Goal: Transaction & Acquisition: Purchase product/service

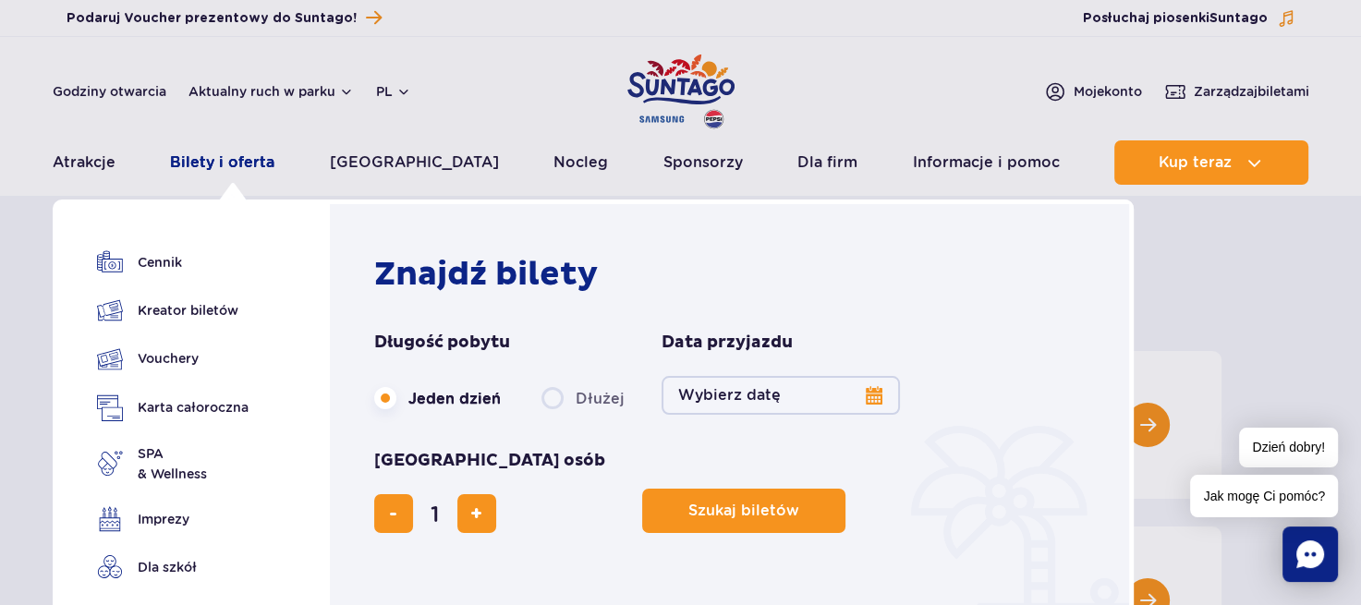
click at [243, 160] on link "Bilety i oferta" at bounding box center [222, 162] width 104 height 44
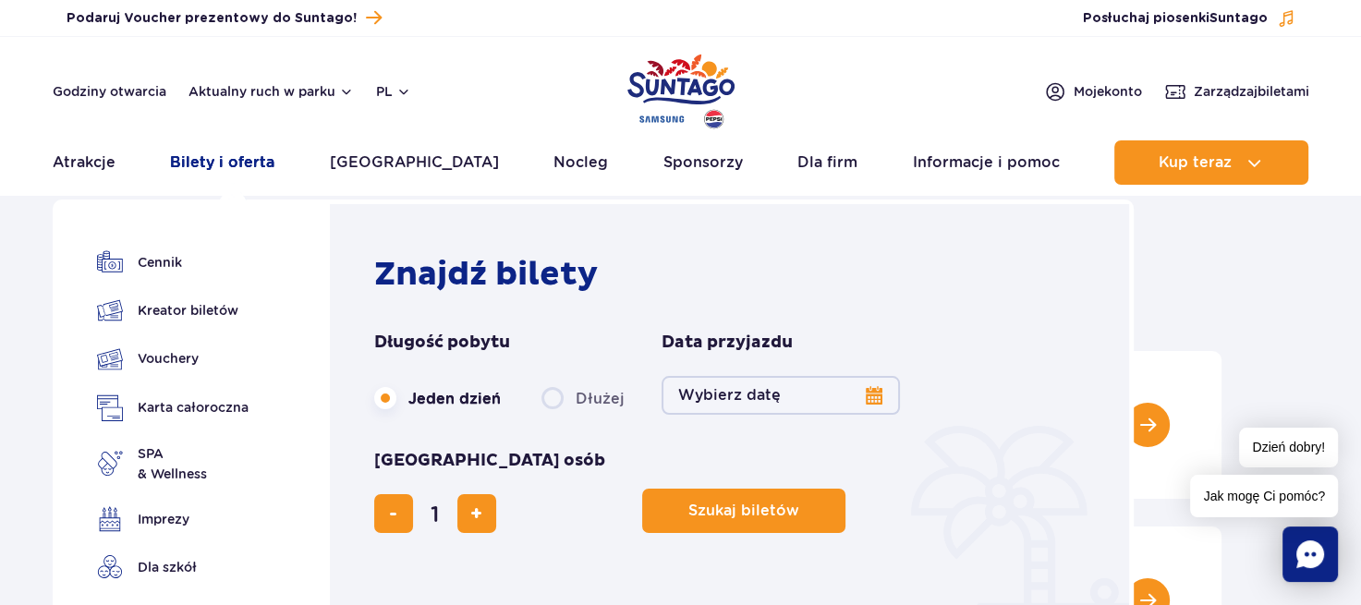
click at [249, 158] on link "Bilety i oferta" at bounding box center [222, 162] width 104 height 44
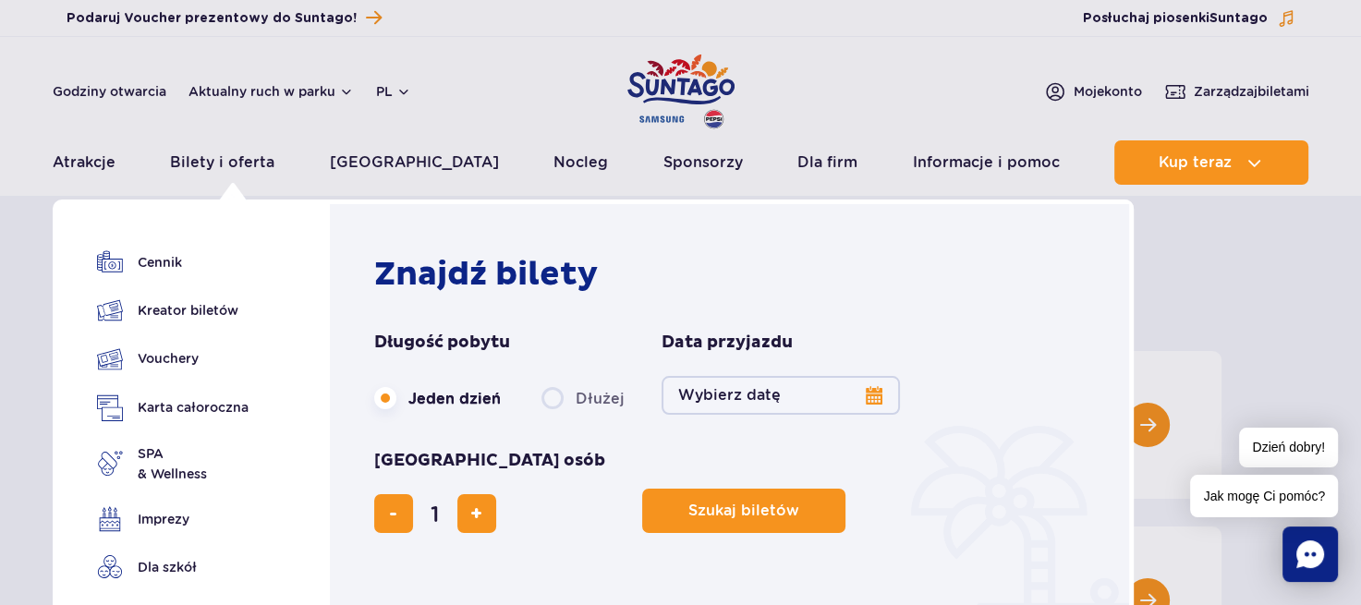
click at [758, 400] on button "Wybierz datę" at bounding box center [780, 395] width 238 height 39
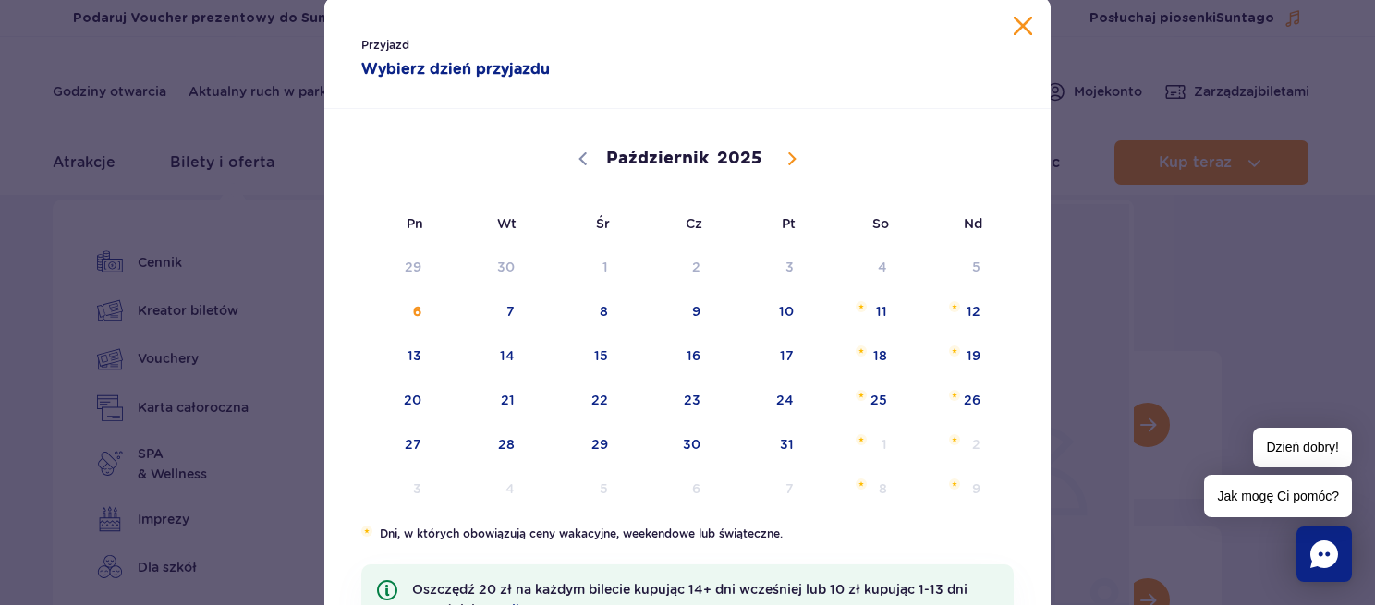
scroll to position [92, 0]
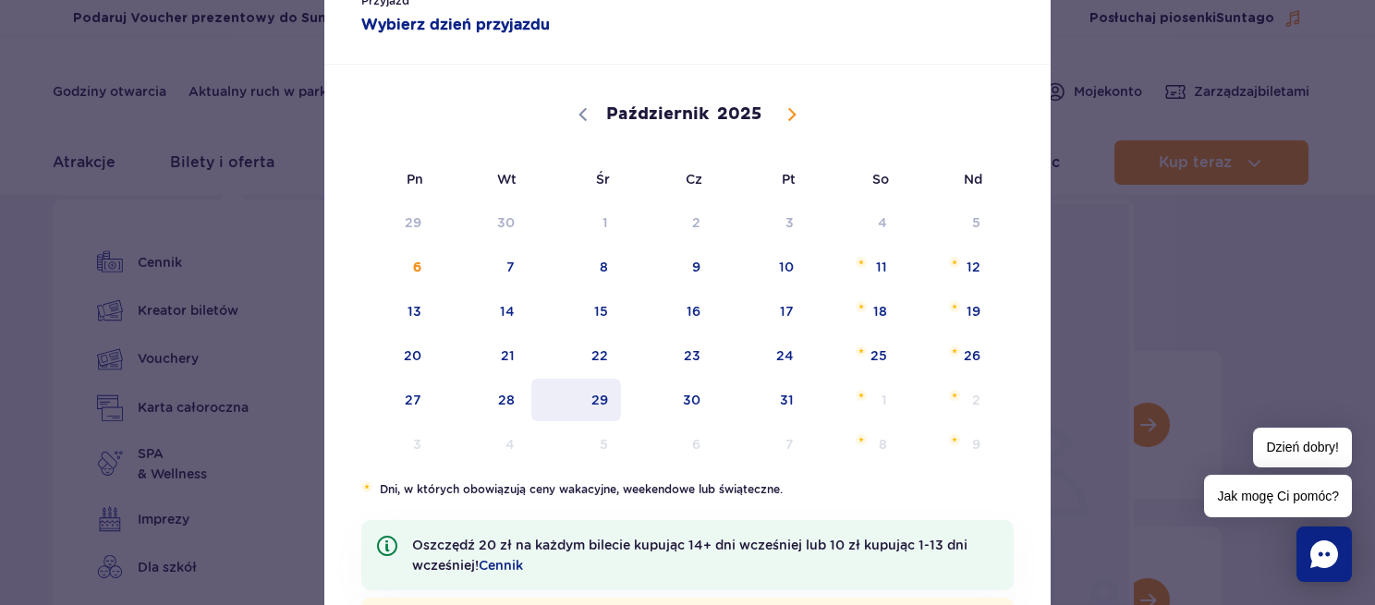
click at [588, 398] on span "29" at bounding box center [575, 400] width 93 height 42
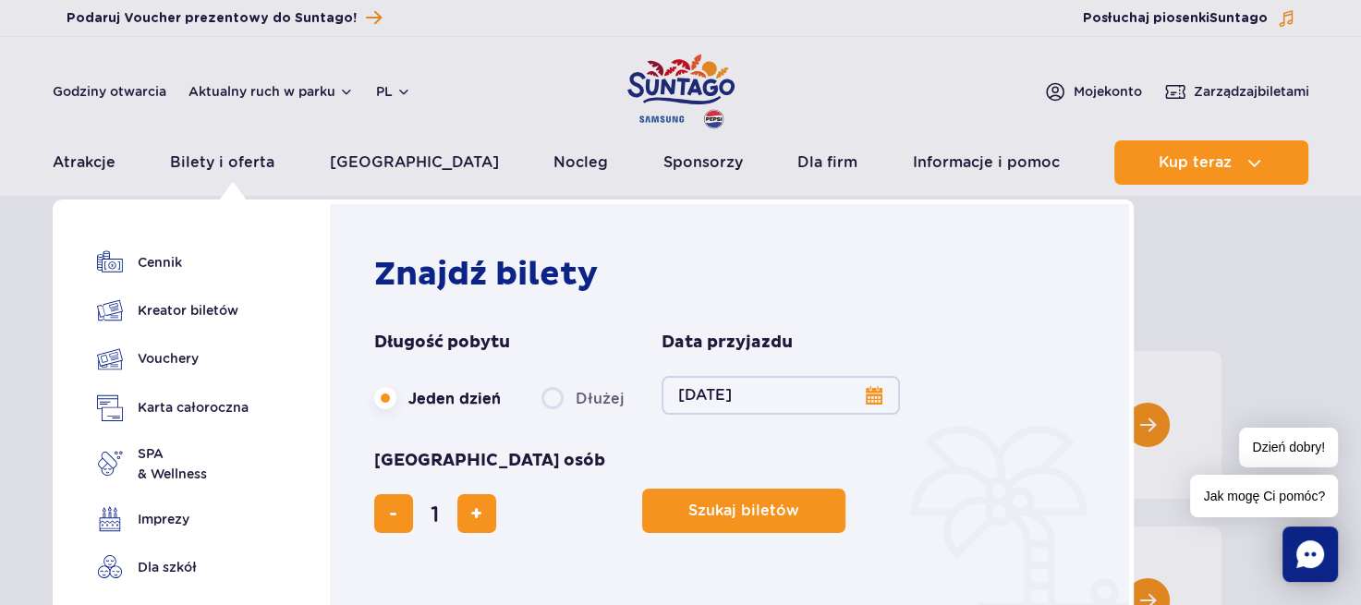
click at [872, 400] on button "29.10.25" at bounding box center [780, 395] width 238 height 39
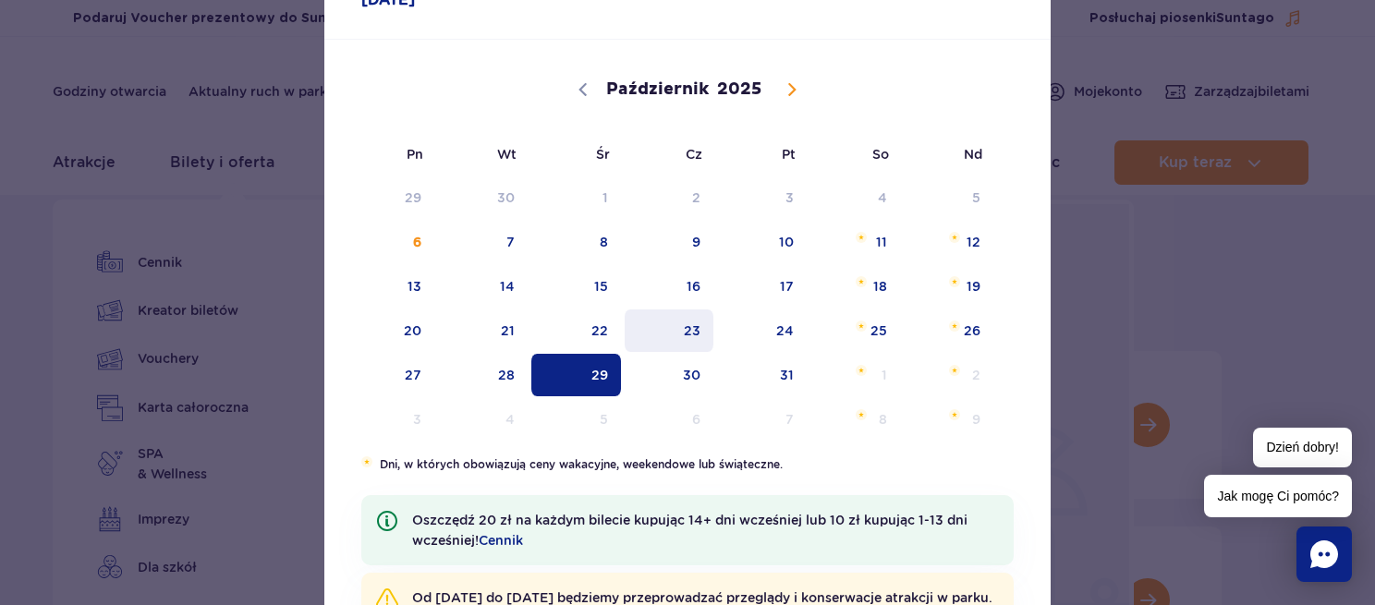
scroll to position [302, 0]
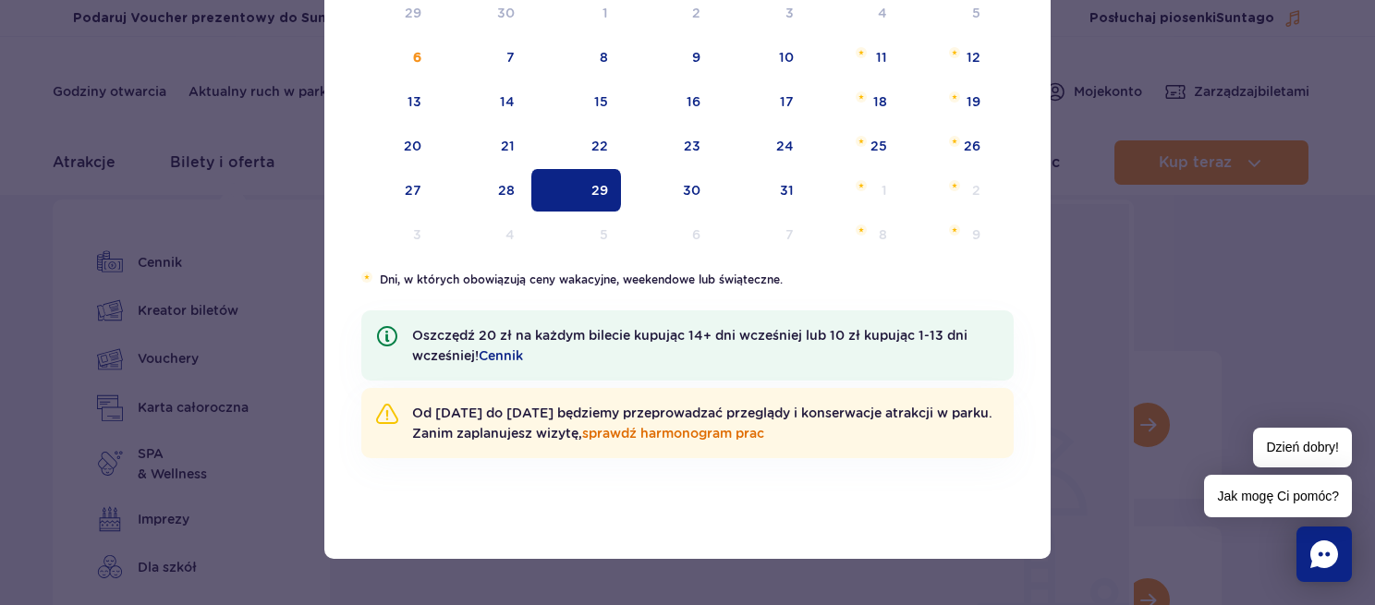
click at [752, 431] on link "sprawdź harmonogram prac" at bounding box center [673, 433] width 182 height 15
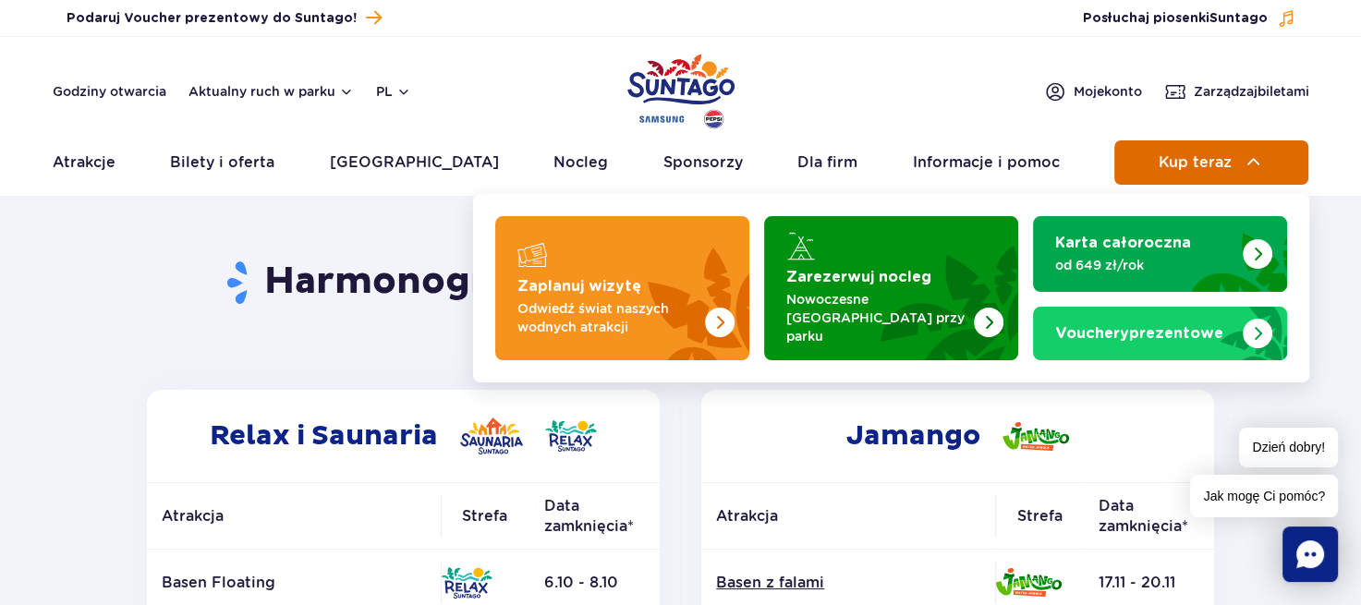
click at [1202, 159] on span "Kup teraz" at bounding box center [1195, 162] width 73 height 17
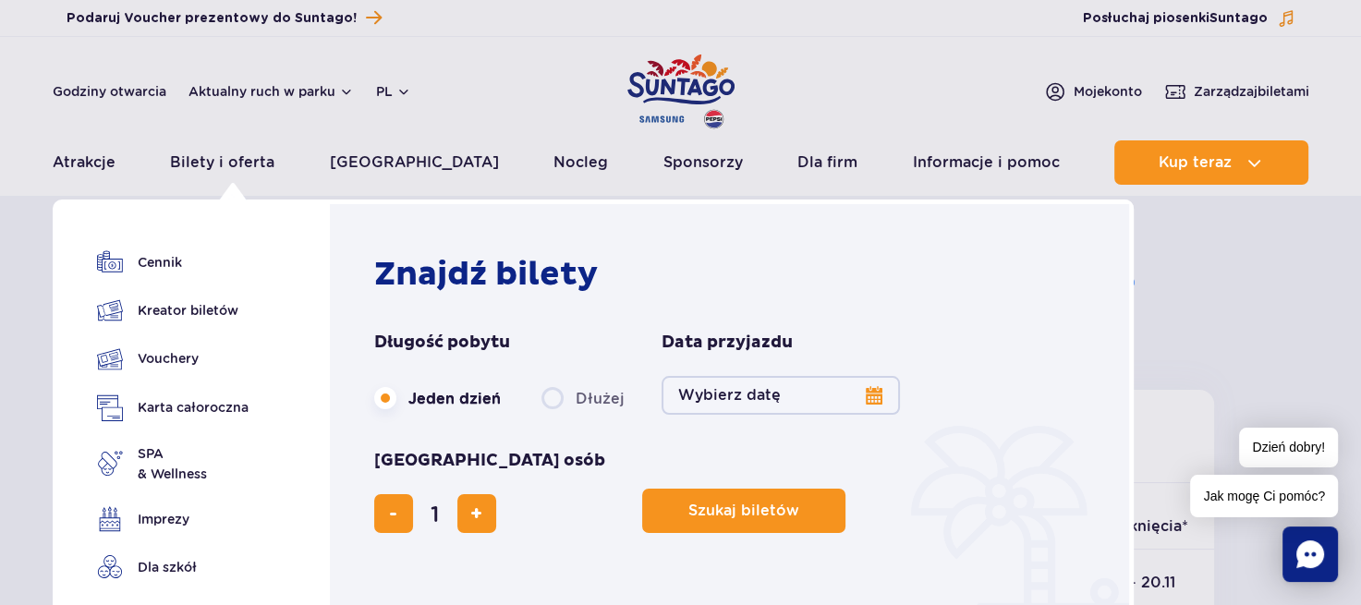
click at [777, 399] on button "Wybierz datę" at bounding box center [780, 395] width 238 height 39
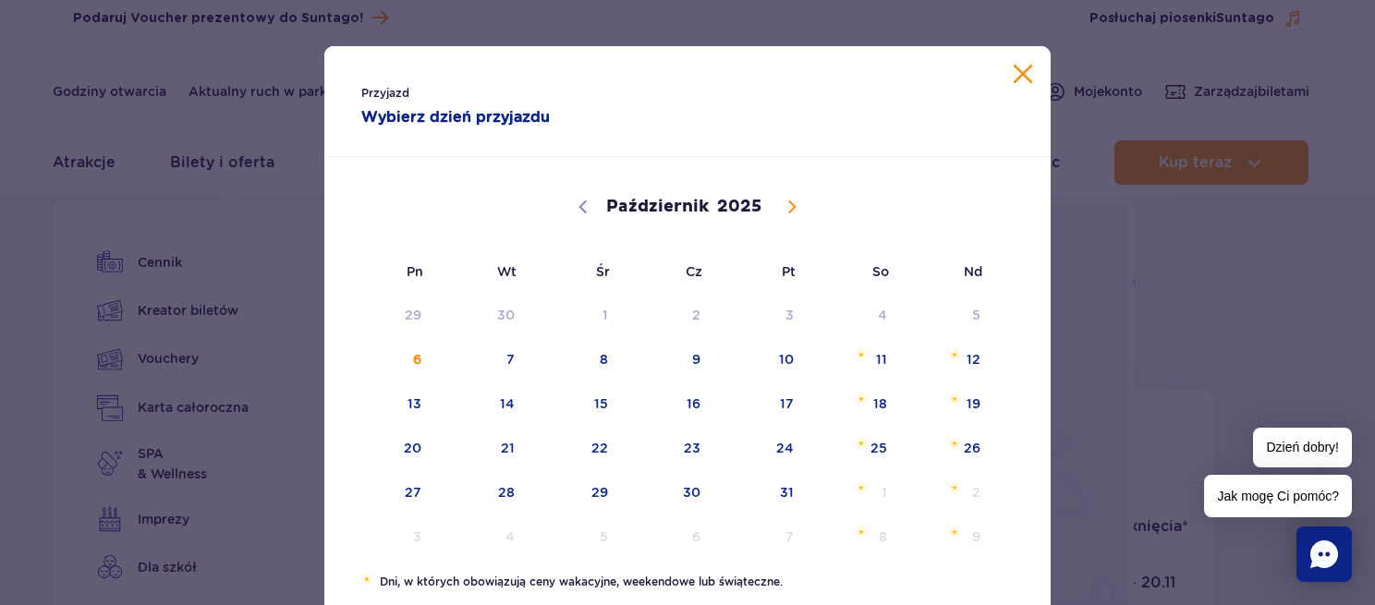
click at [1016, 67] on button "Zamknij kalendarz" at bounding box center [1022, 74] width 18 height 18
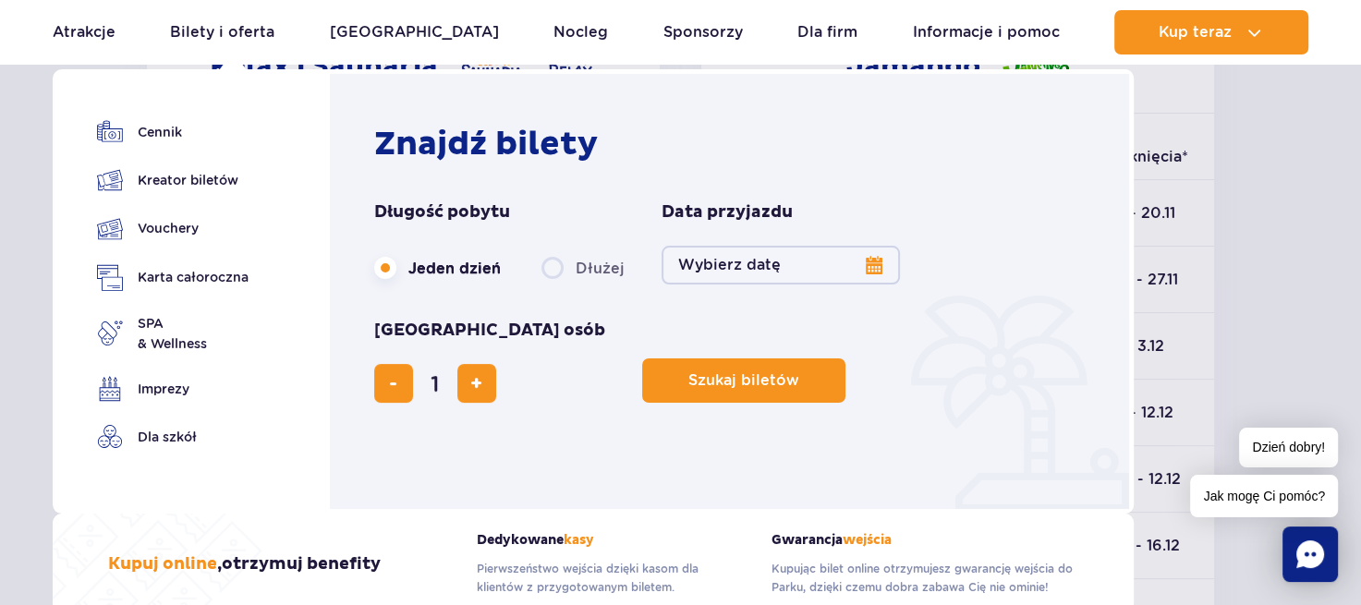
scroll to position [277, 0]
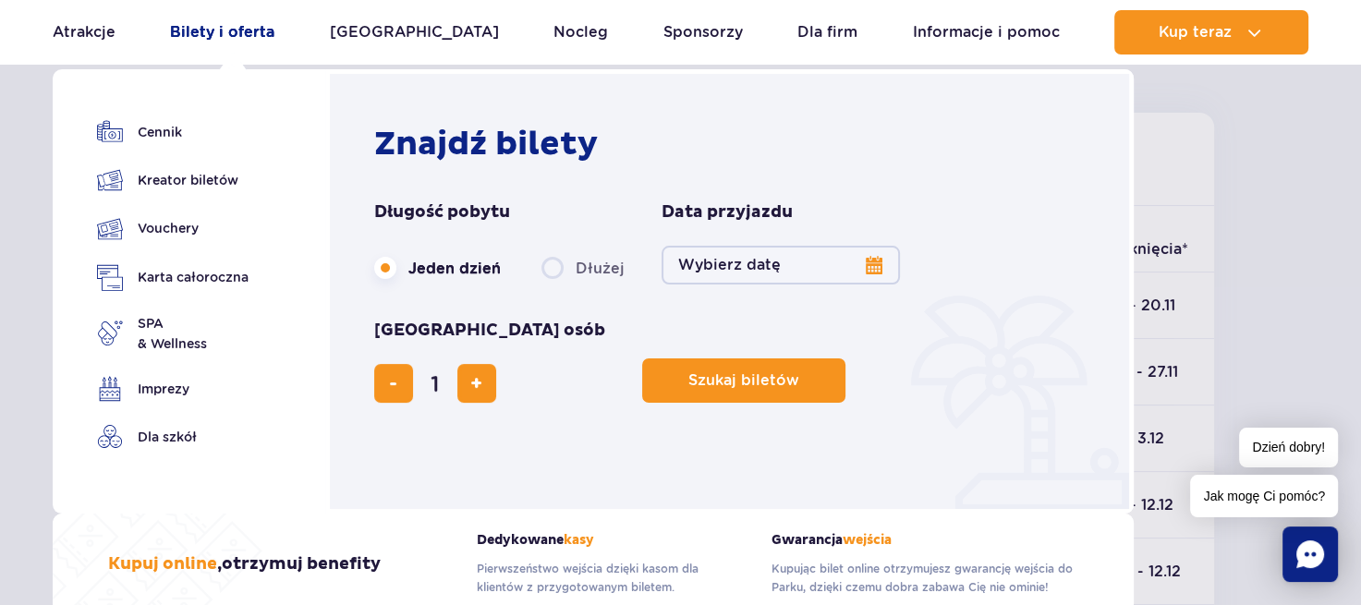
click at [256, 30] on link "Bilety i oferta" at bounding box center [222, 32] width 104 height 44
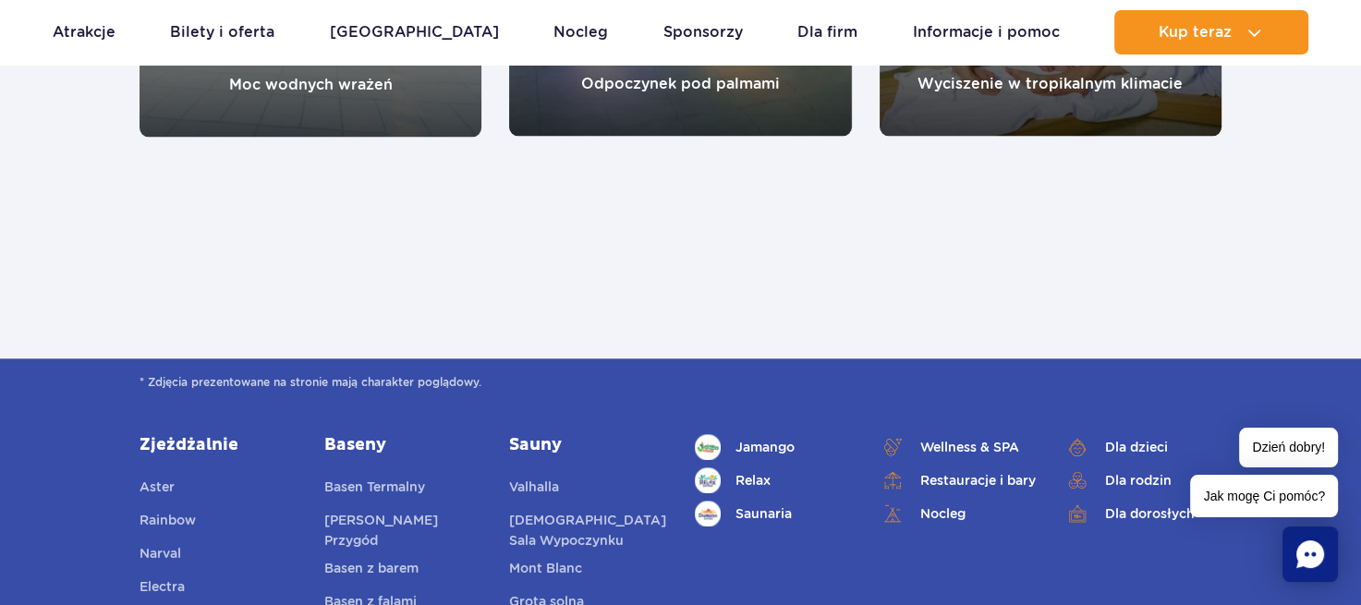
scroll to position [1663, 0]
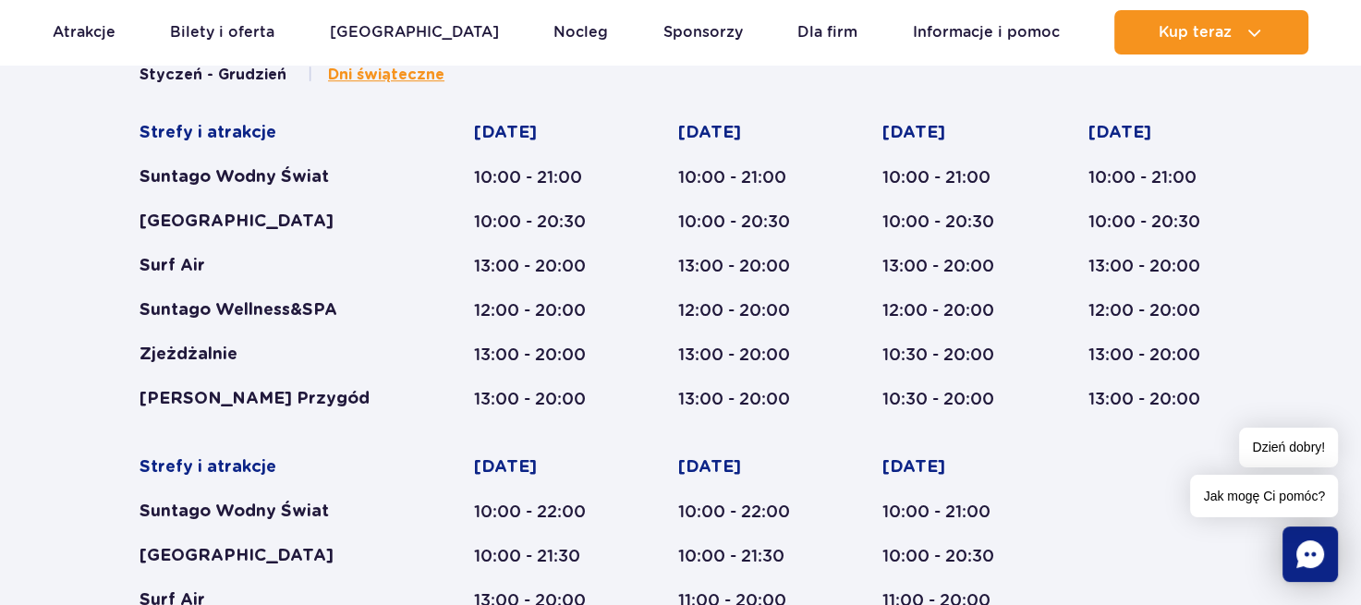
scroll to position [1109, 0]
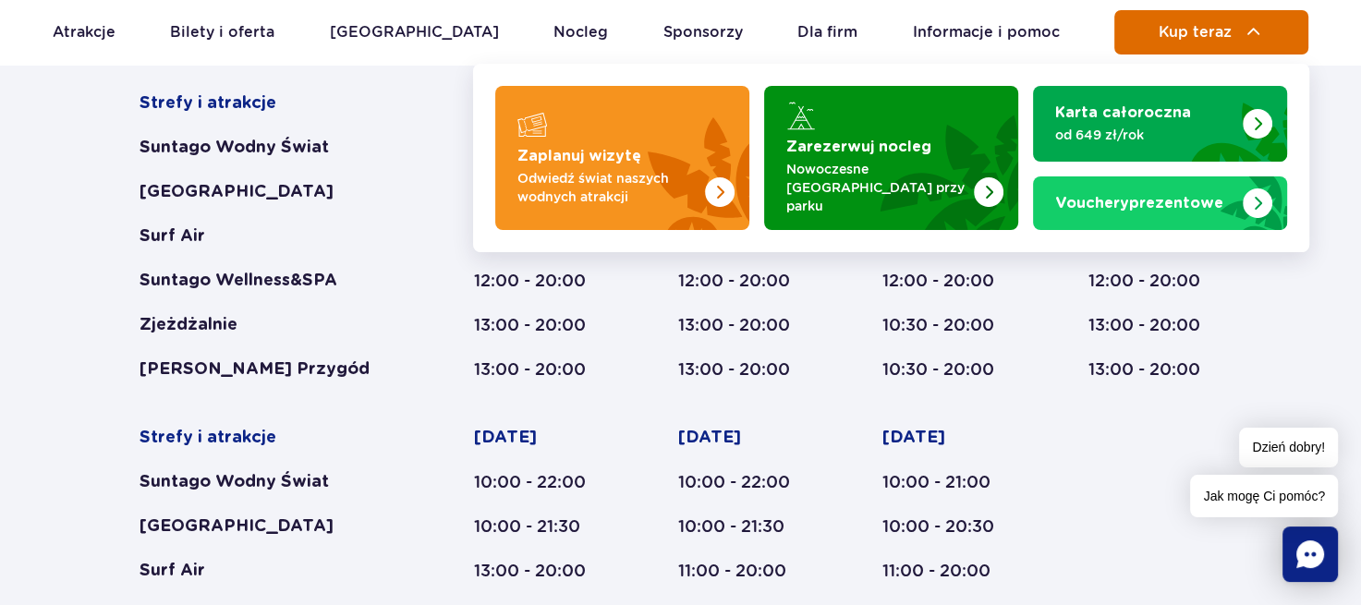
click at [1190, 40] on span "Kup teraz" at bounding box center [1195, 32] width 73 height 17
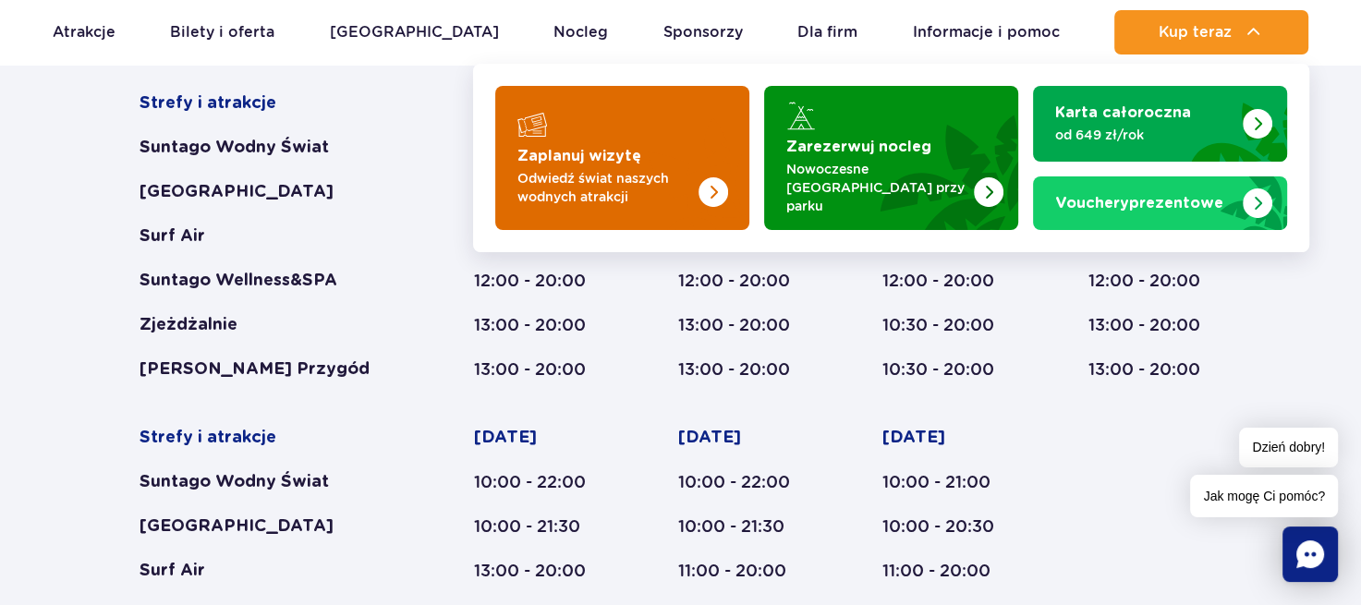
click at [641, 152] on img "Zaplanuj wizytę" at bounding box center [675, 158] width 147 height 144
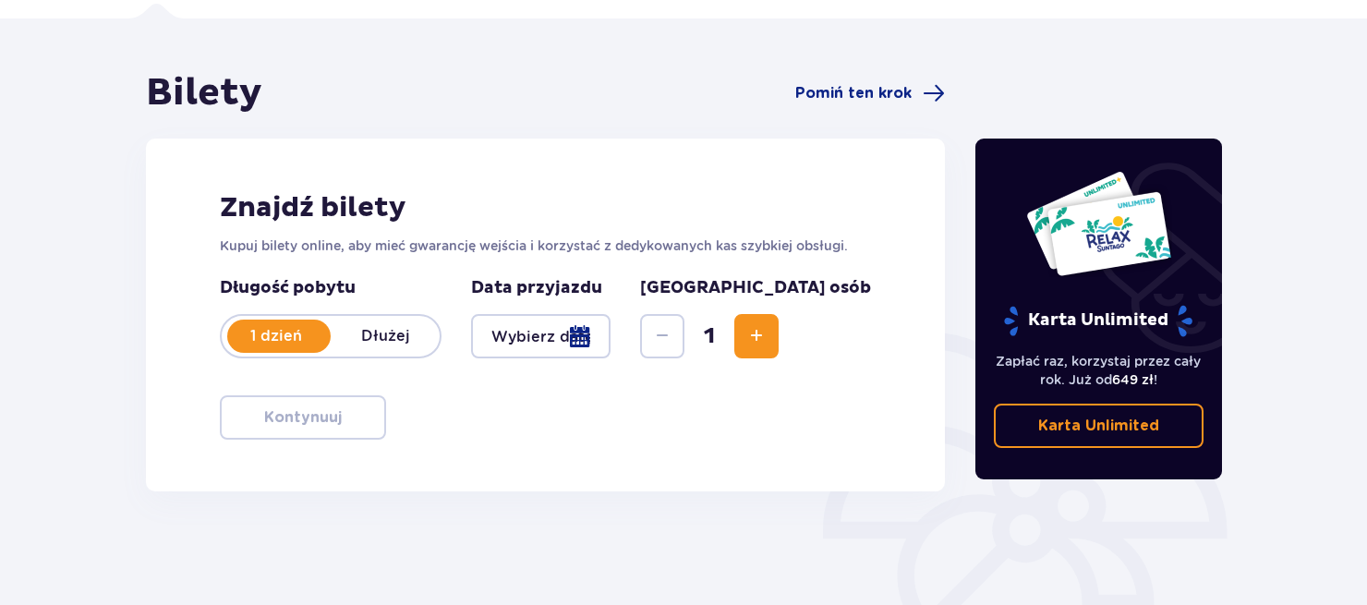
scroll to position [277, 0]
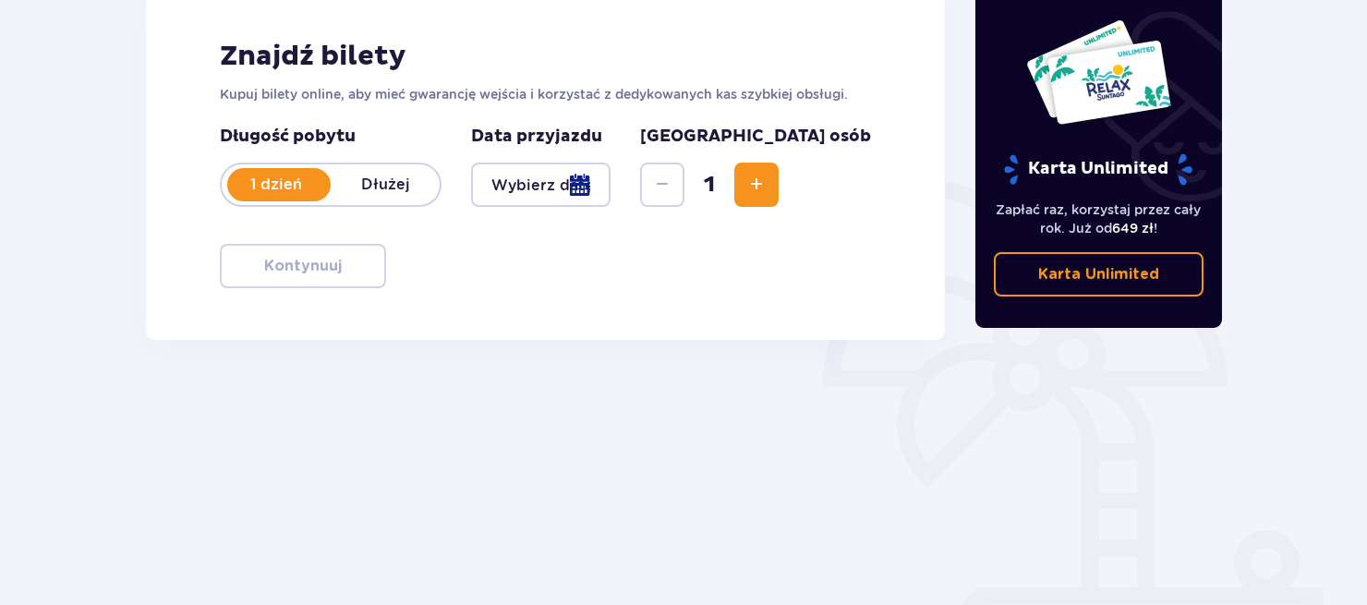
click at [611, 191] on div at bounding box center [541, 185] width 140 height 44
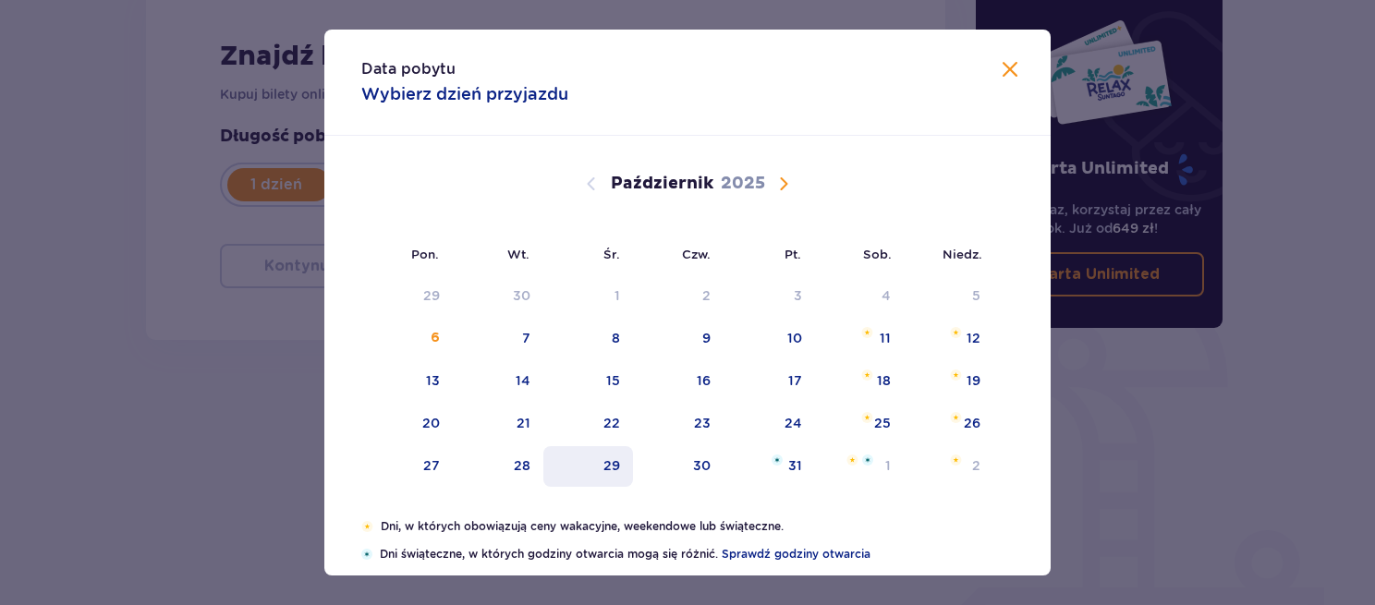
click at [603, 456] on div "29" at bounding box center [611, 465] width 17 height 18
type input "29.10.25"
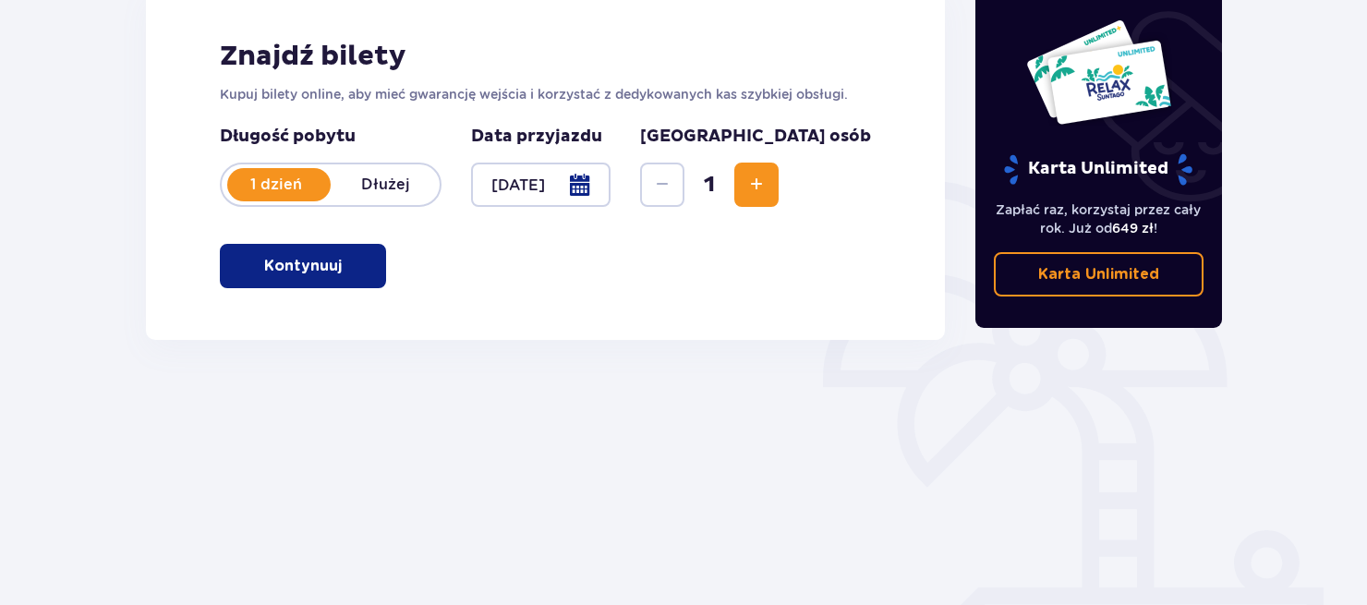
click at [768, 185] on span "Zwiększ" at bounding box center [757, 185] width 22 height 22
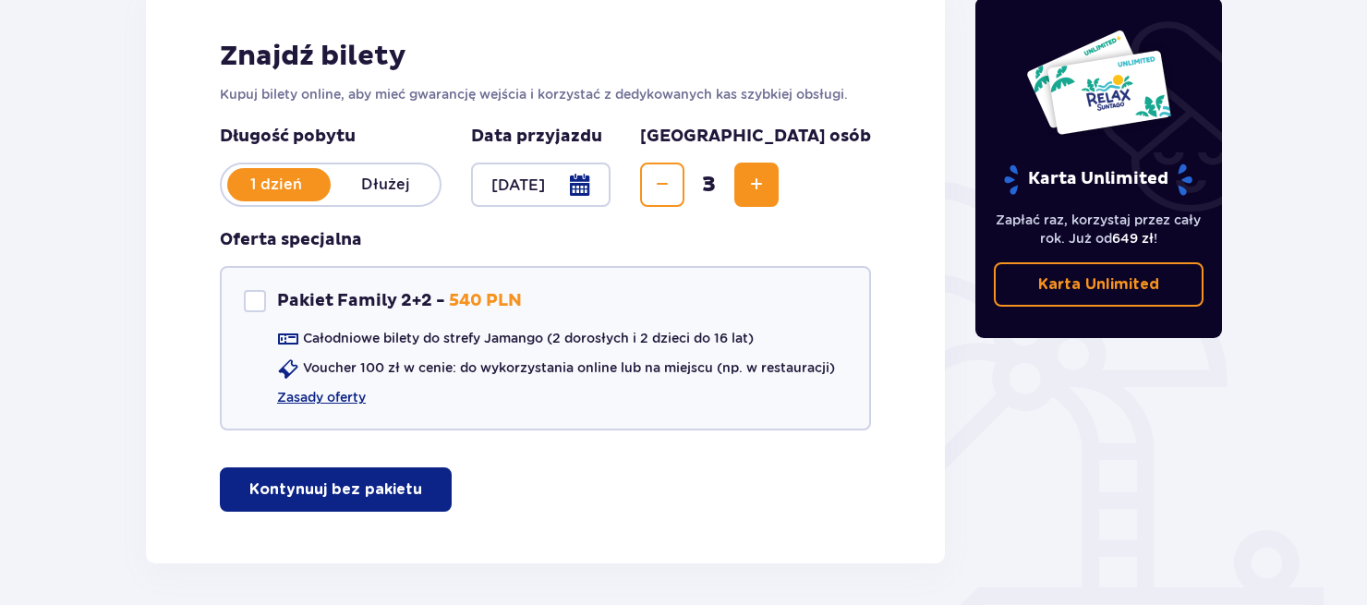
click at [768, 185] on span "Zwiększ" at bounding box center [757, 185] width 22 height 22
click at [254, 302] on div "Pakiet Family 2+2" at bounding box center [255, 301] width 22 height 22
checkbox input "true"
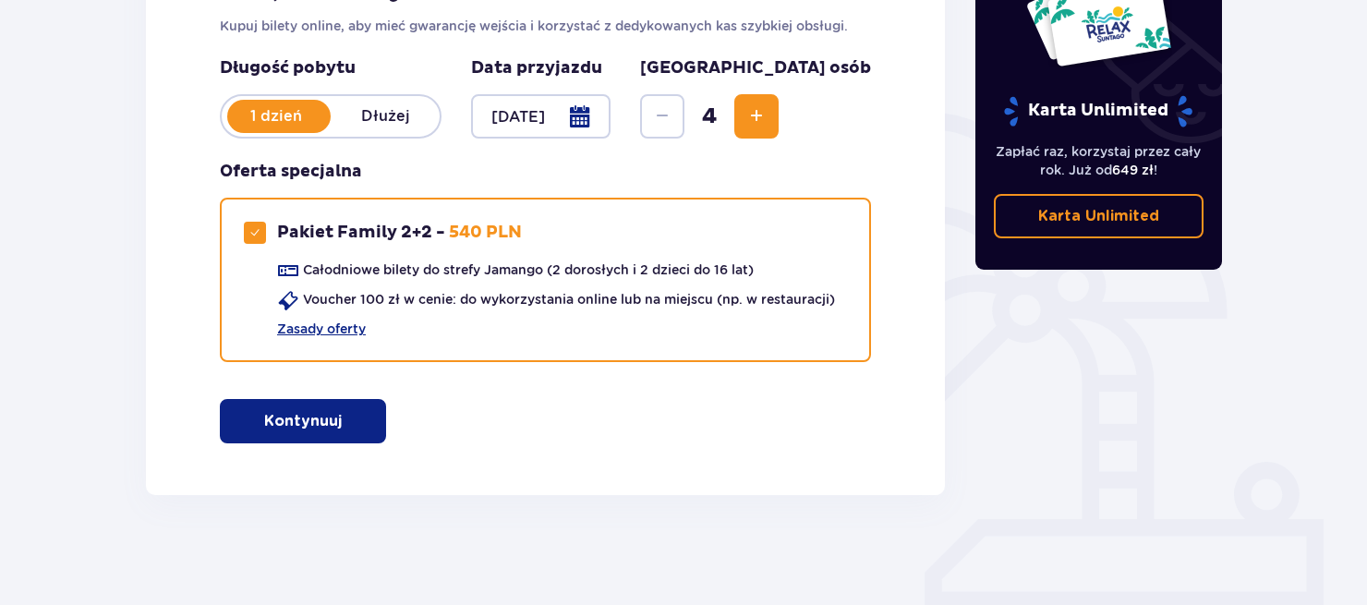
click at [334, 419] on span "button" at bounding box center [345, 421] width 22 height 22
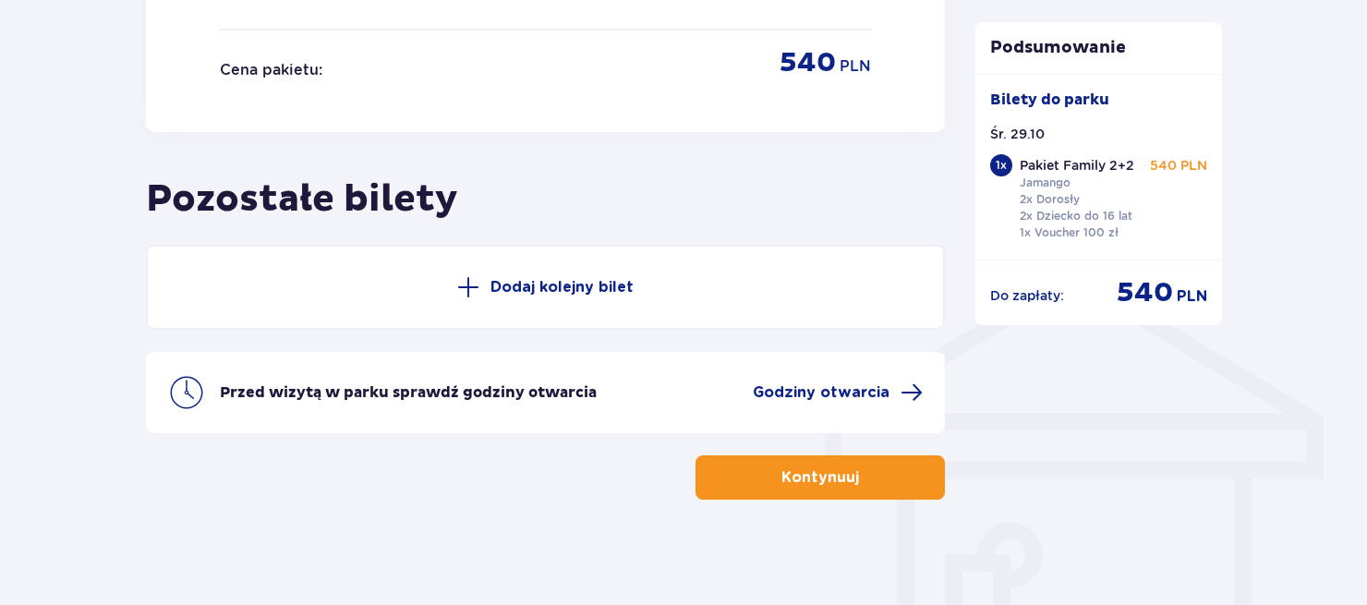
scroll to position [1234, 0]
click at [473, 275] on span at bounding box center [468, 286] width 22 height 22
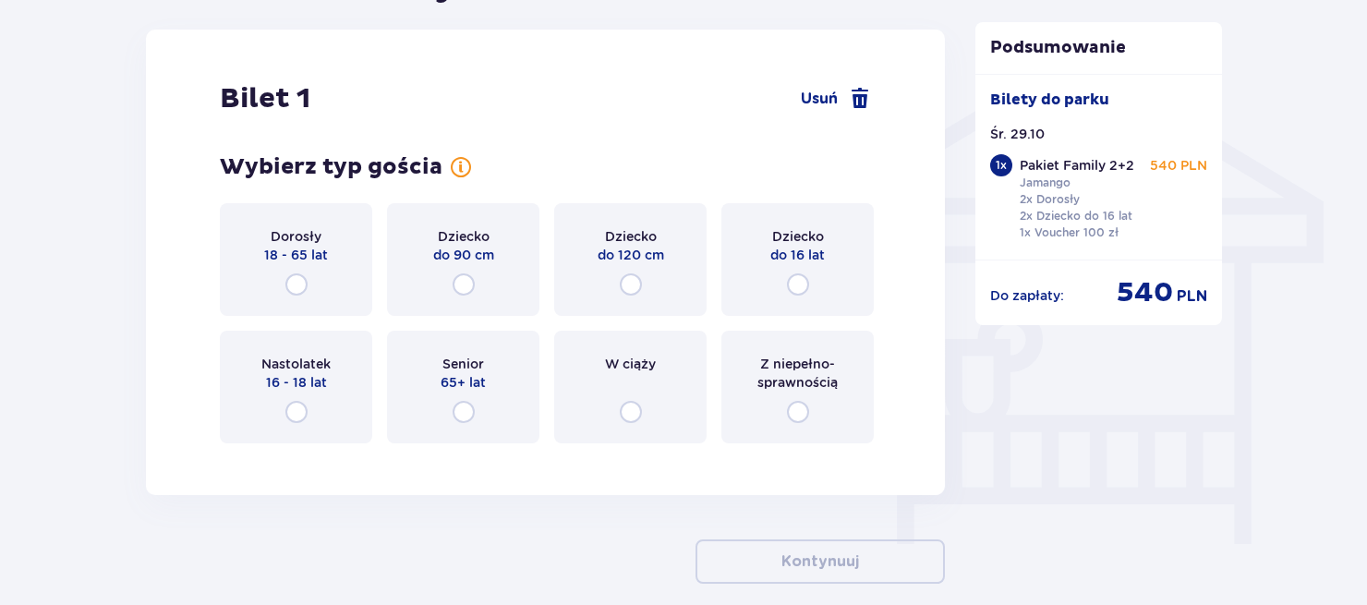
scroll to position [1452, 0]
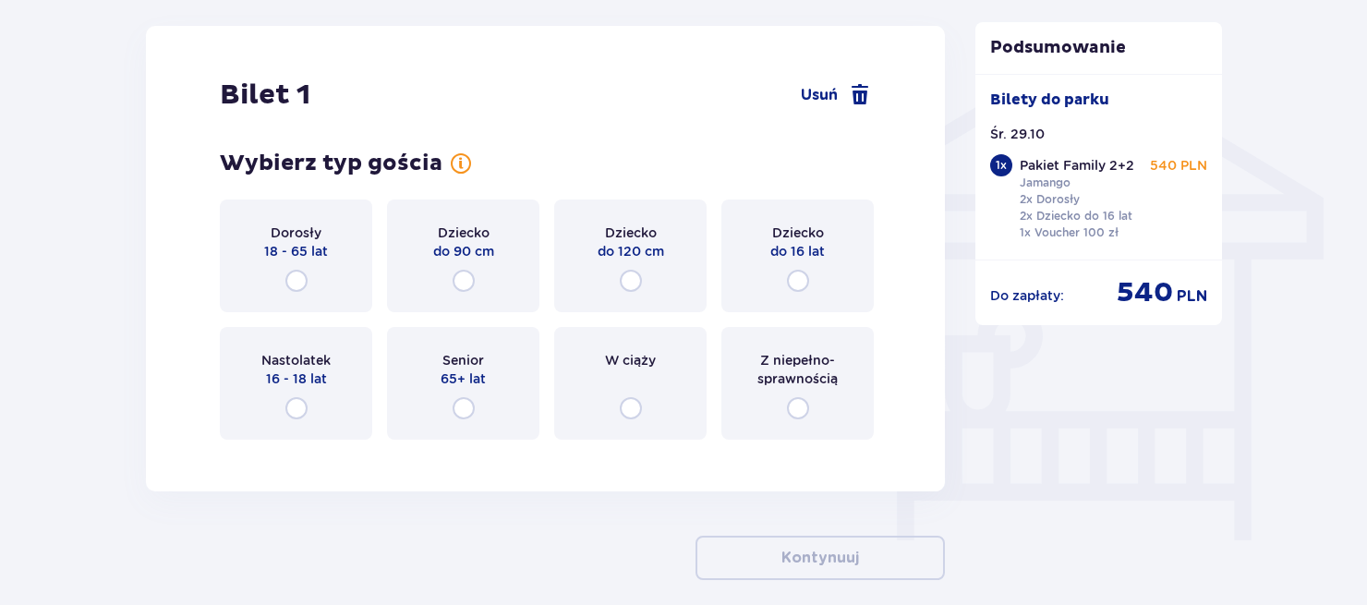
click at [637, 273] on input "radio" at bounding box center [631, 281] width 22 height 22
radio input "true"
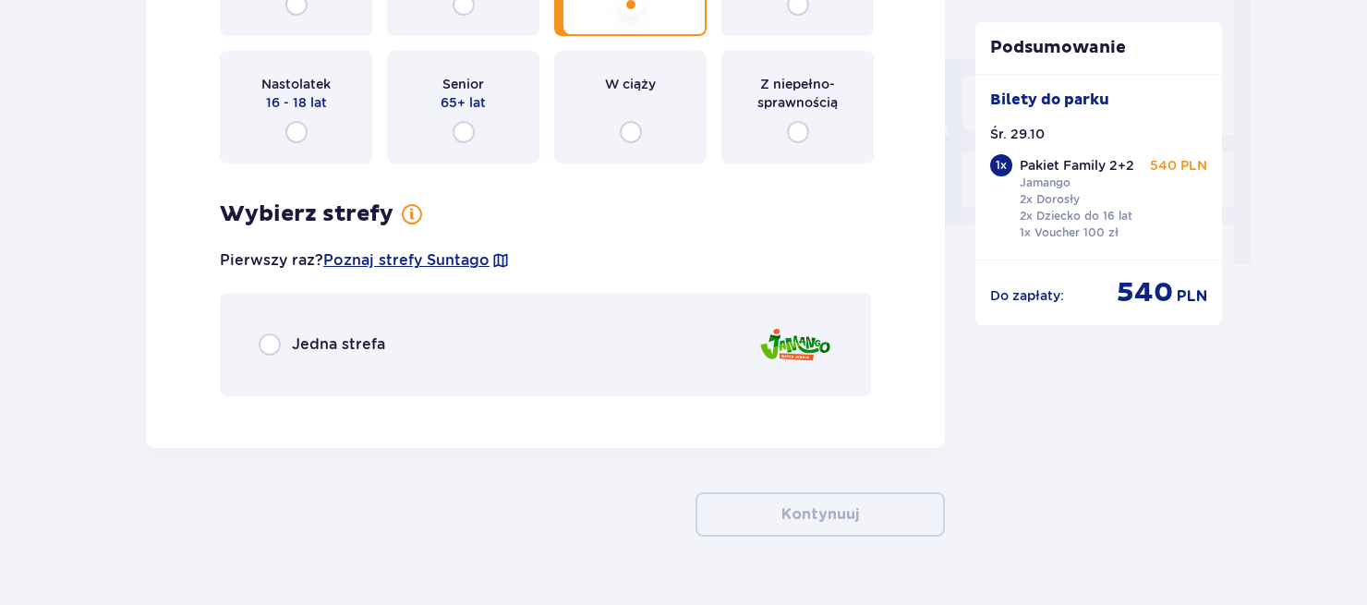
scroll to position [1767, 0]
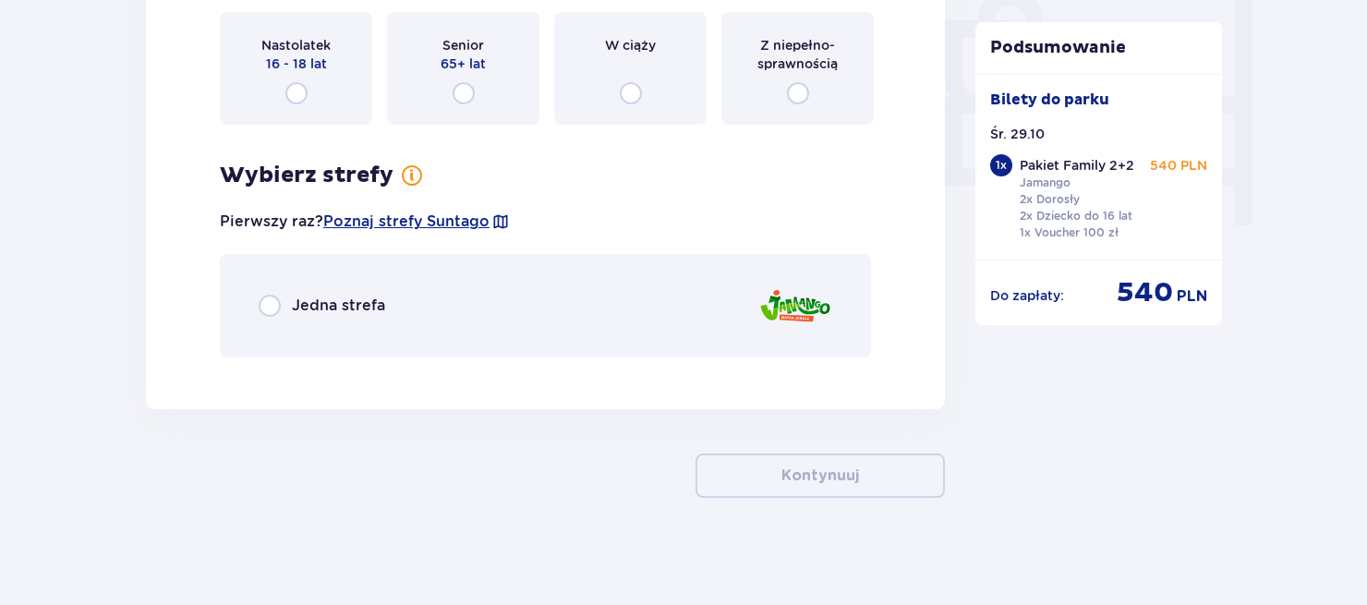
click at [269, 298] on input "radio" at bounding box center [270, 306] width 22 height 22
radio input "true"
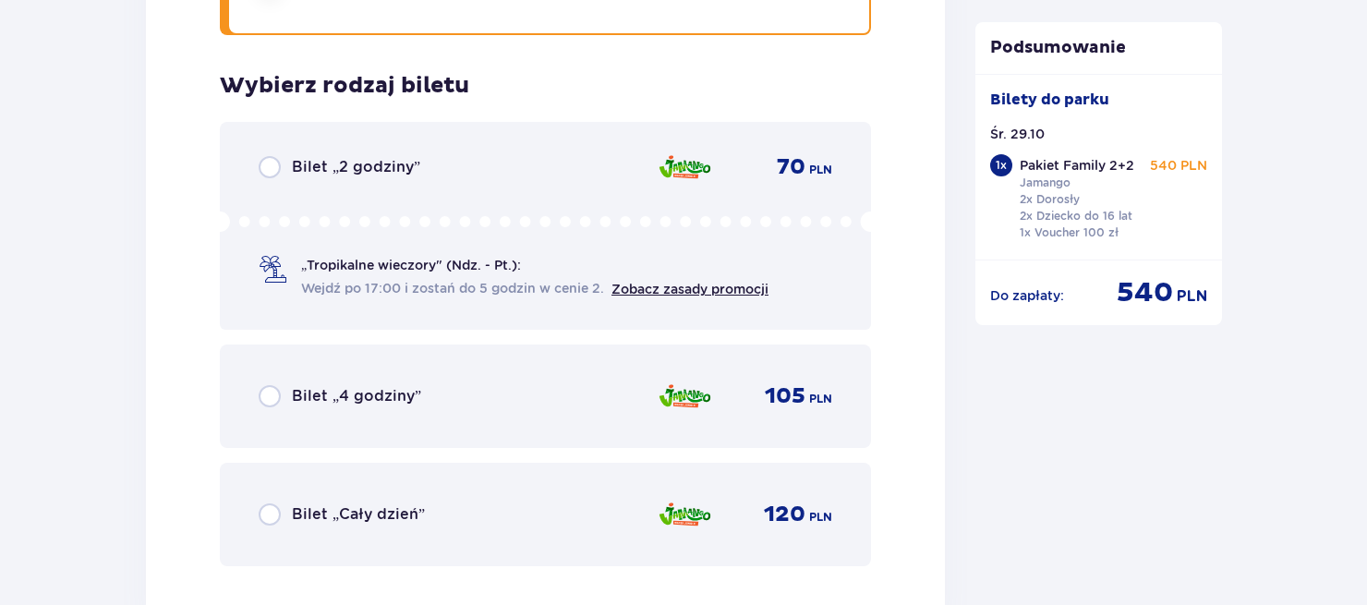
scroll to position [2136, 0]
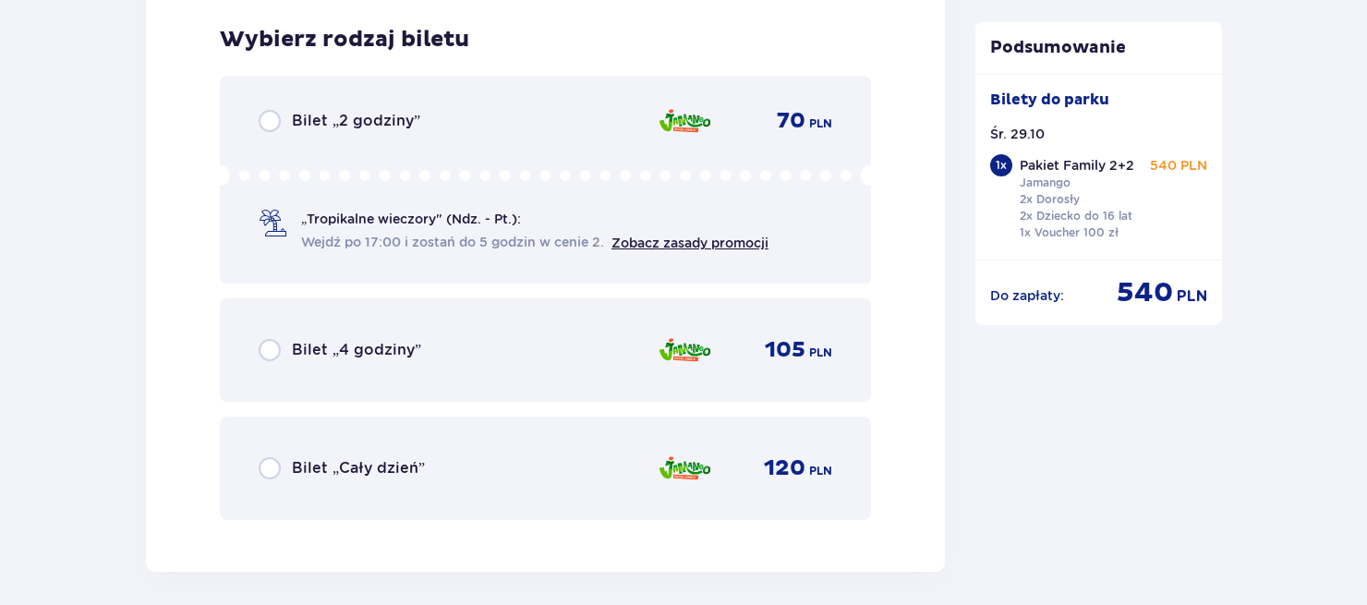
click at [270, 466] on input "radio" at bounding box center [270, 468] width 22 height 22
radio input "true"
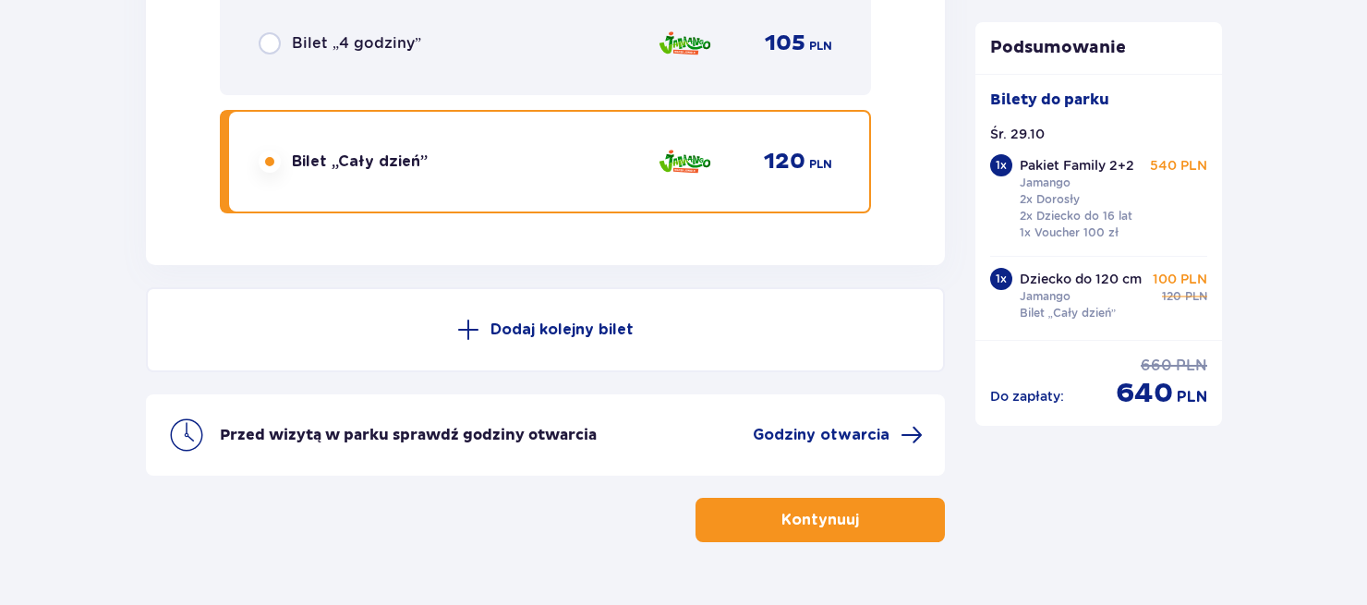
scroll to position [2485, 0]
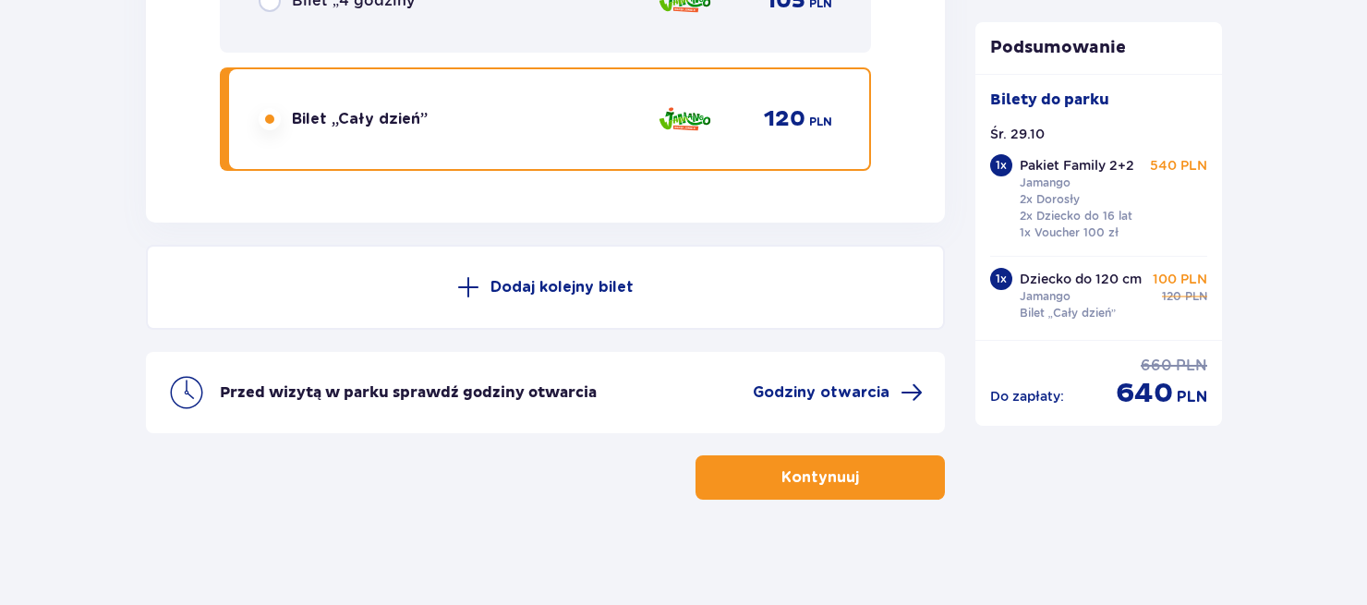
click at [817, 471] on p "Kontynuuj" at bounding box center [821, 477] width 78 height 20
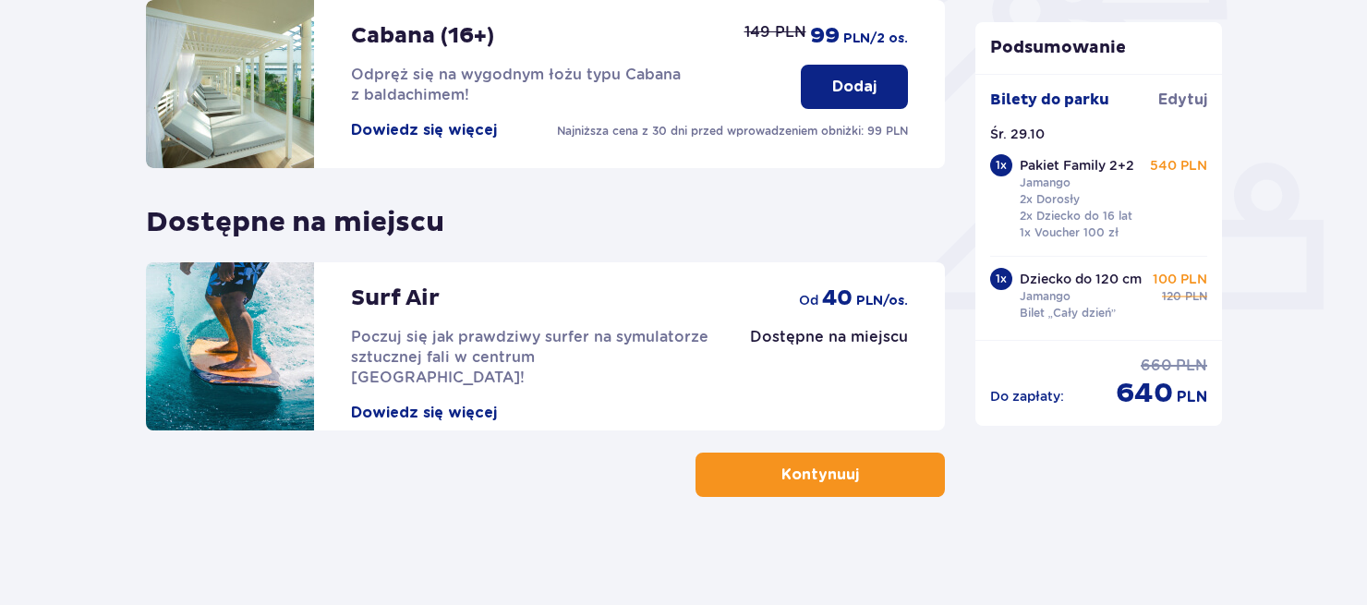
scroll to position [647, 0]
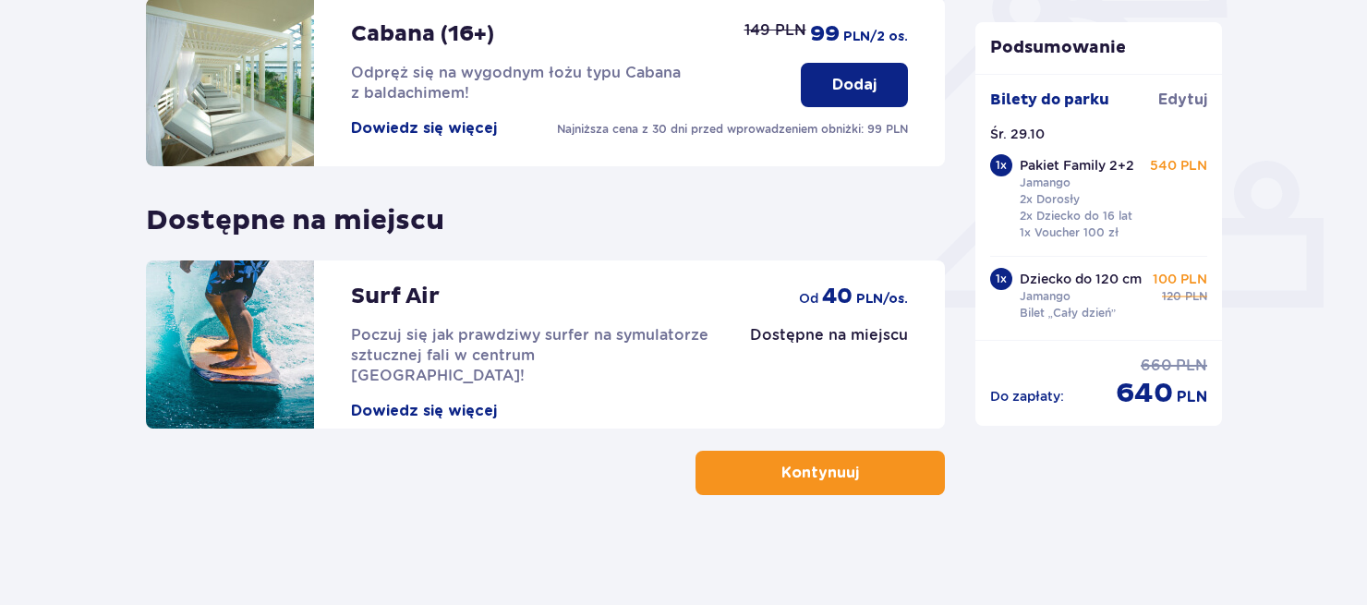
click at [861, 466] on span "button" at bounding box center [863, 473] width 22 height 22
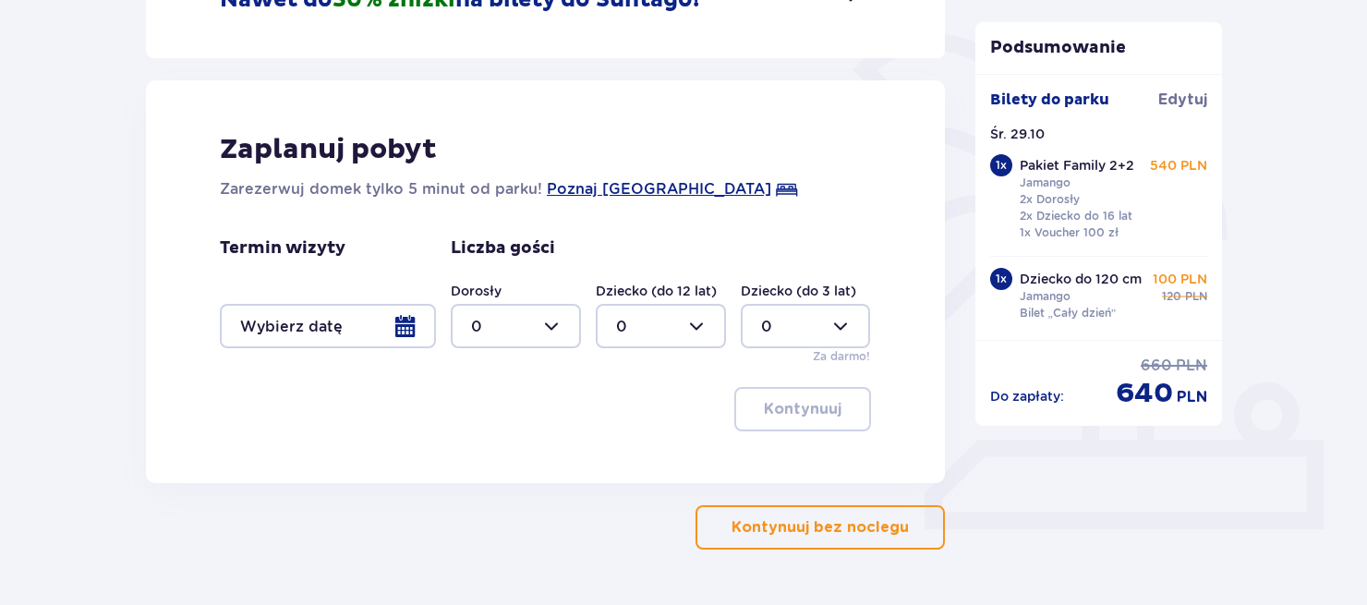
scroll to position [479, 0]
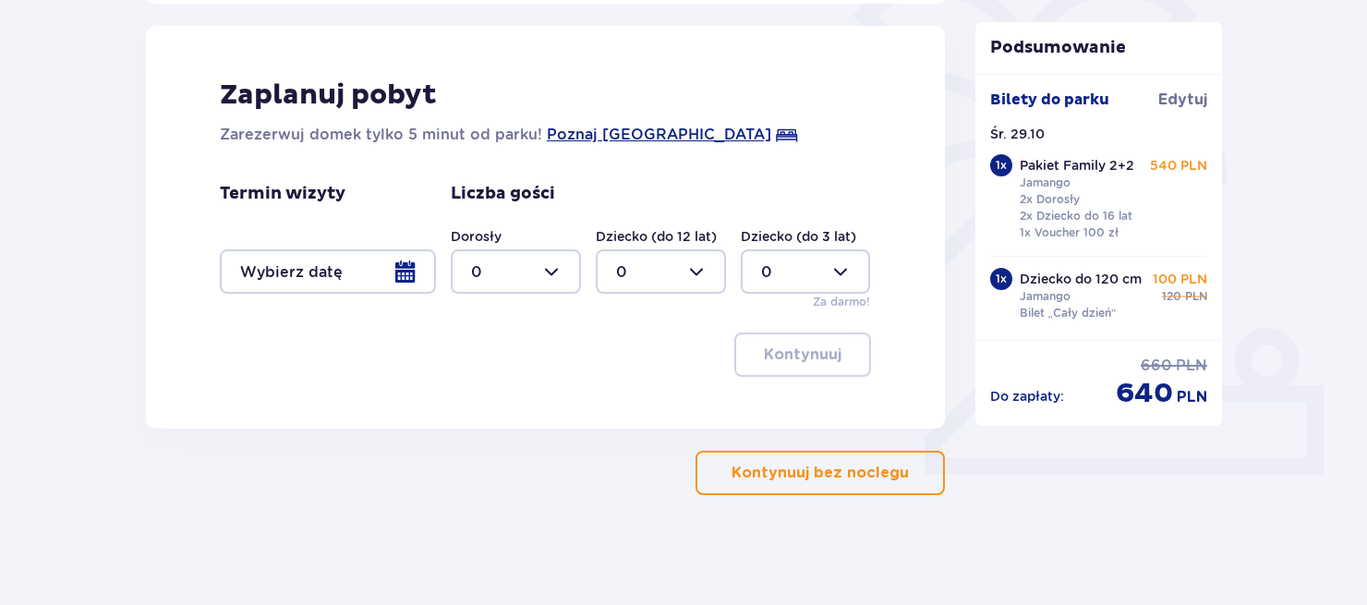
click at [825, 469] on p "Kontynuuj bez noclegu" at bounding box center [820, 473] width 177 height 20
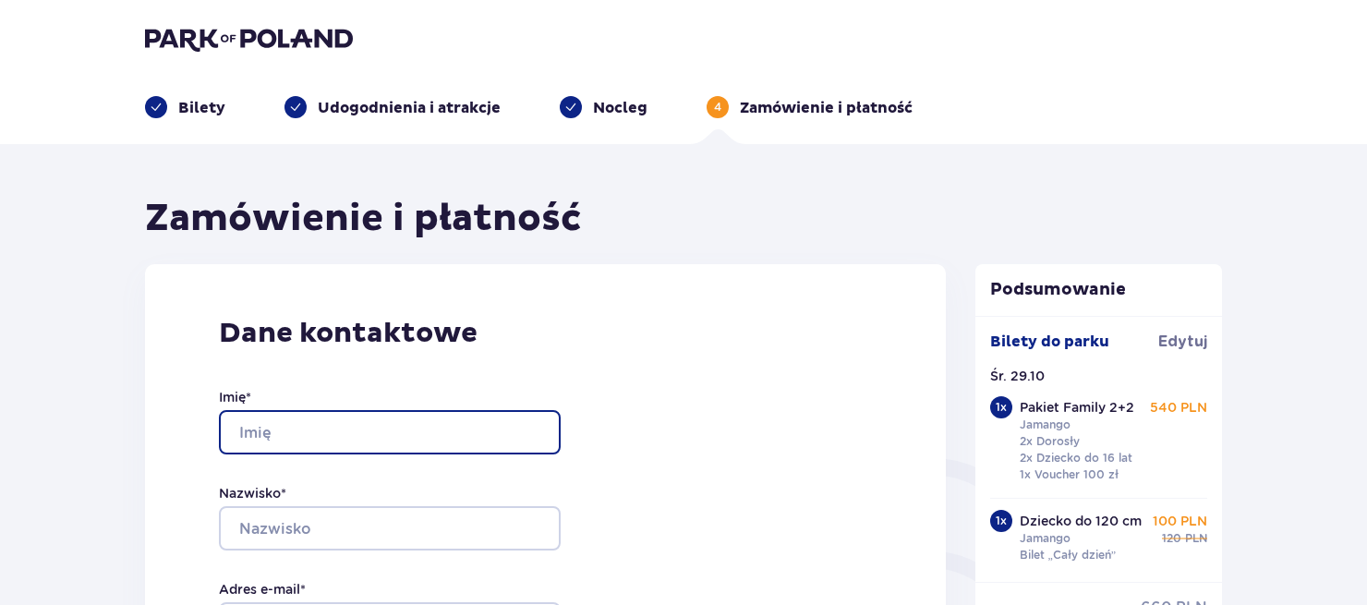
click at [460, 435] on input "Imię *" at bounding box center [390, 432] width 342 height 44
type input "Damian"
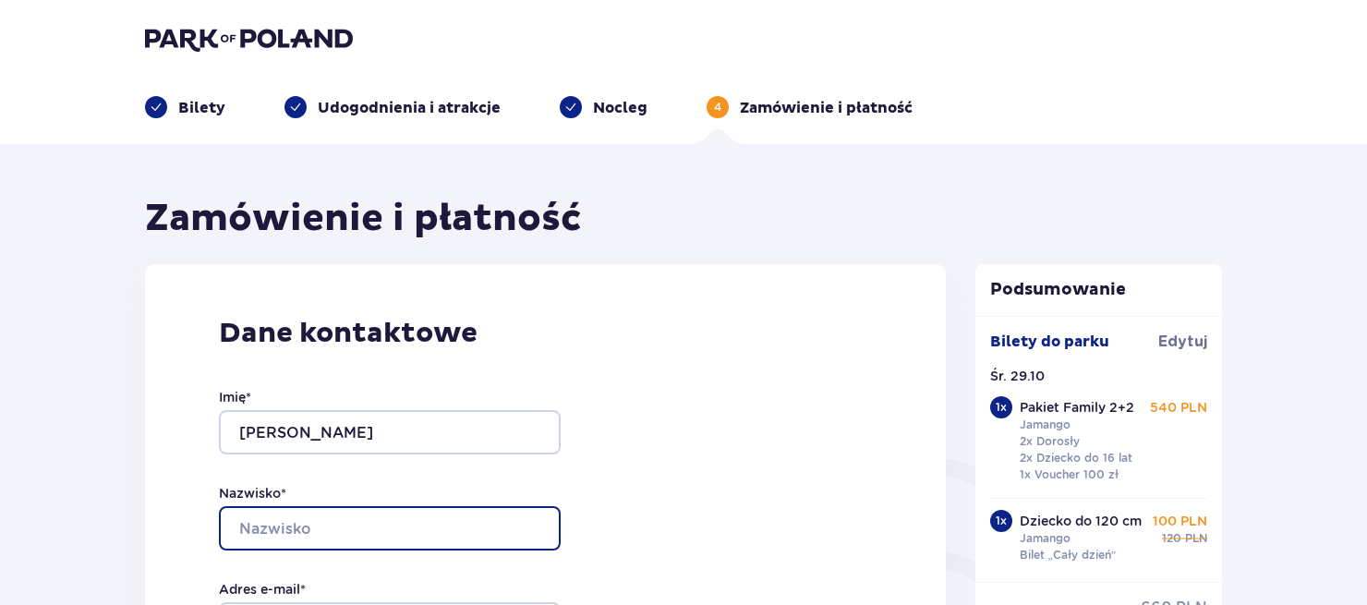
click at [301, 529] on input "Nazwisko *" at bounding box center [390, 528] width 342 height 44
type input "Piotrowski"
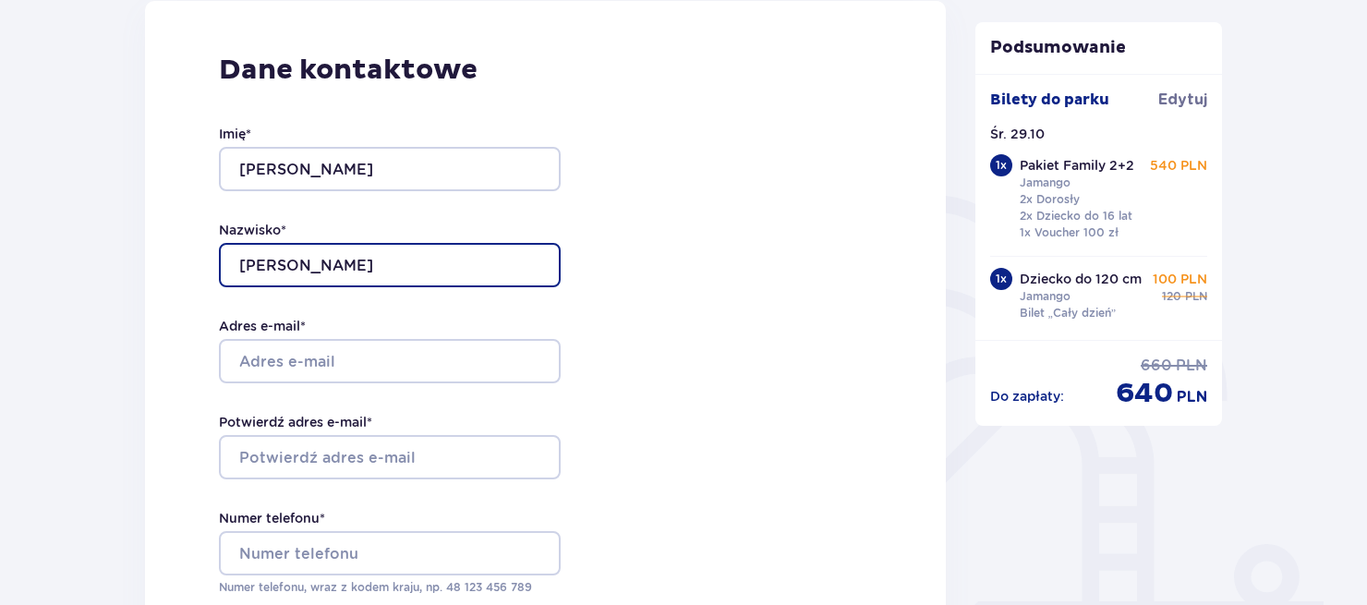
scroll to position [277, 0]
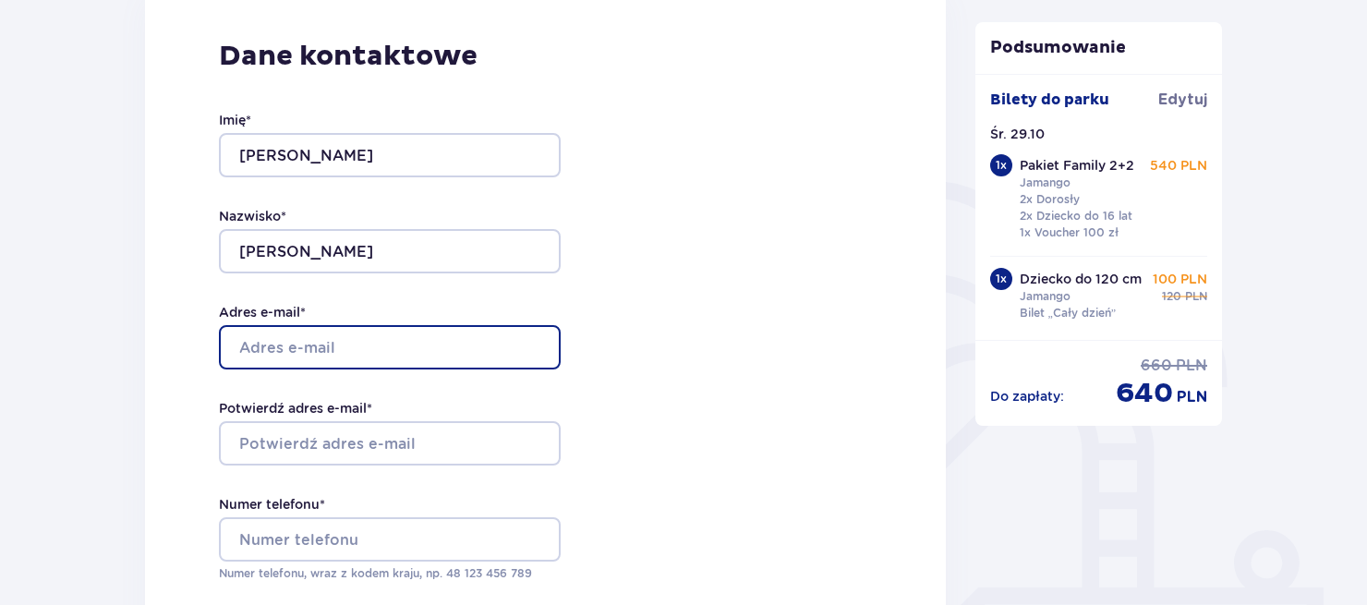
click at [348, 339] on input "Adres e-mail *" at bounding box center [390, 347] width 342 height 44
type input "[EMAIL_ADDRESS][DOMAIN_NAME]"
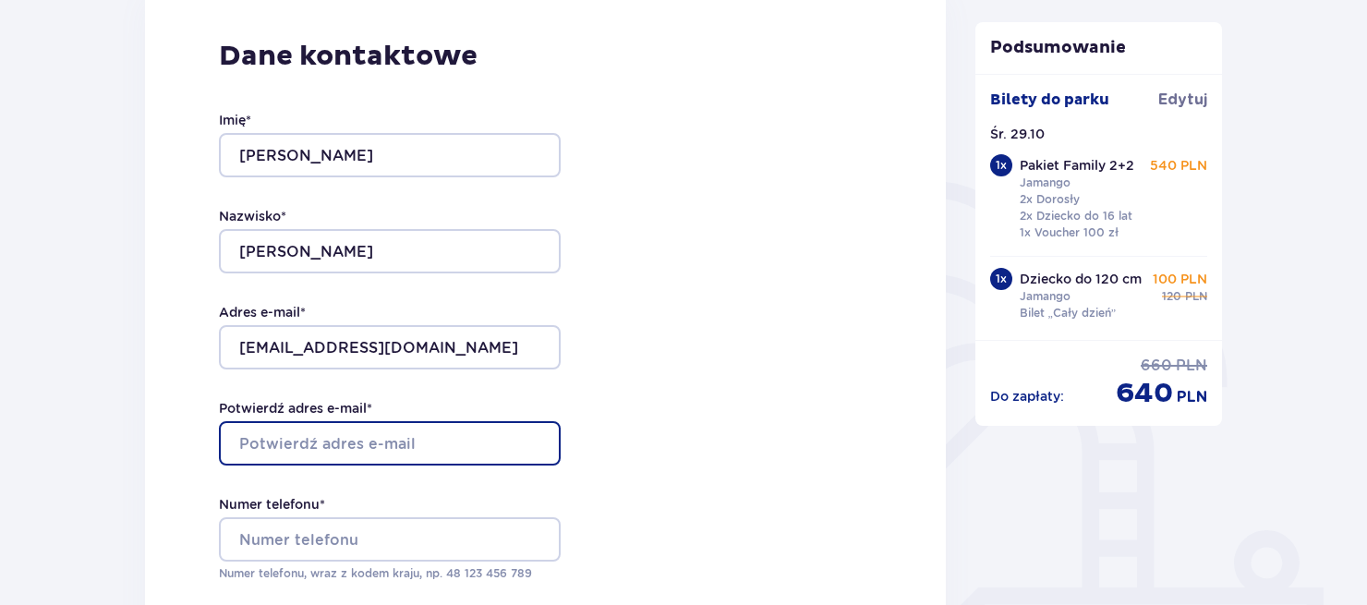
click at [358, 443] on input "Potwierdź adres e-mail *" at bounding box center [390, 443] width 342 height 44
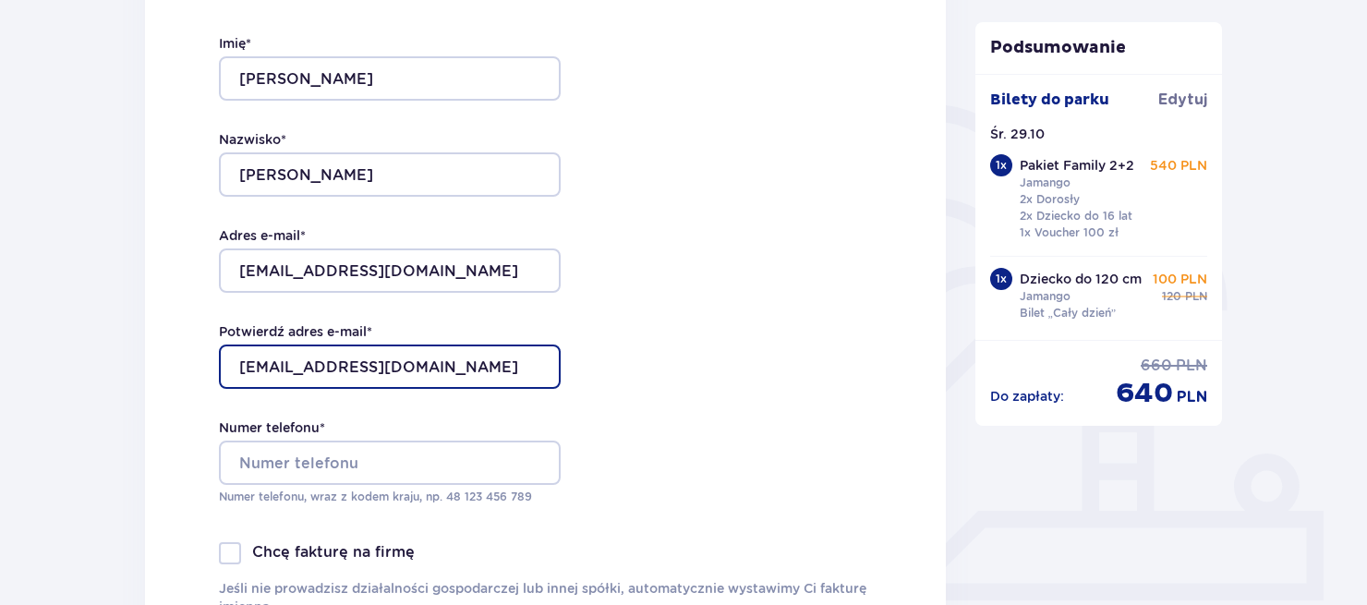
scroll to position [462, 0]
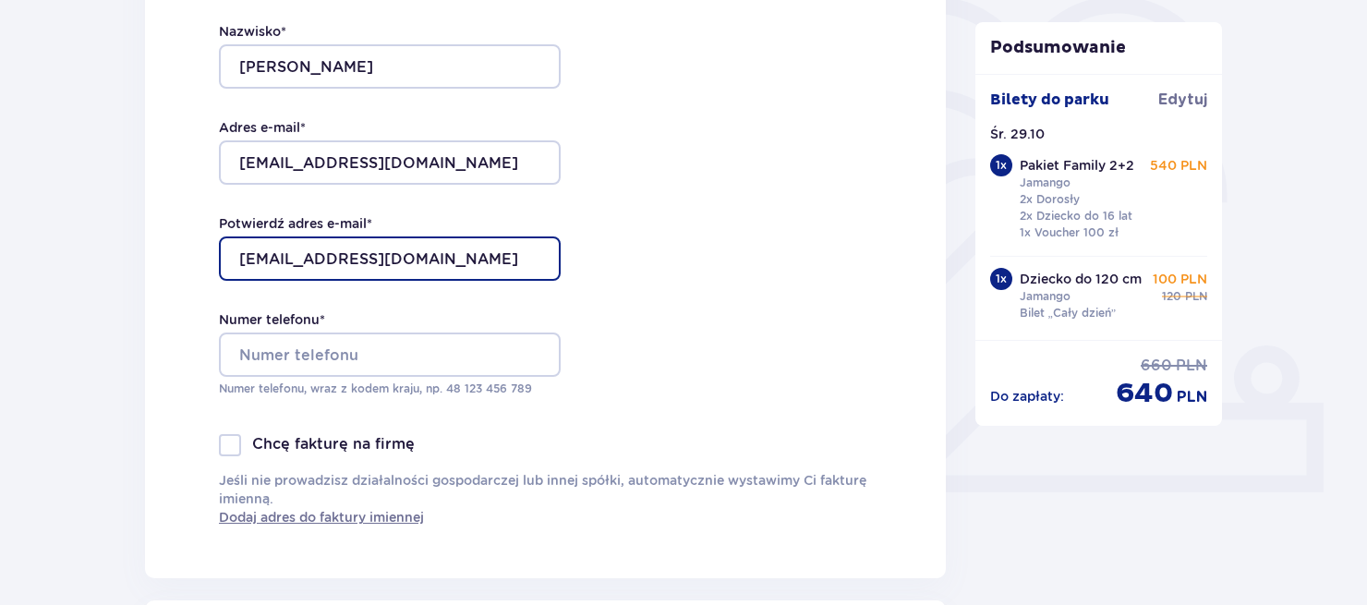
type input "[EMAIL_ADDRESS][DOMAIN_NAME]"
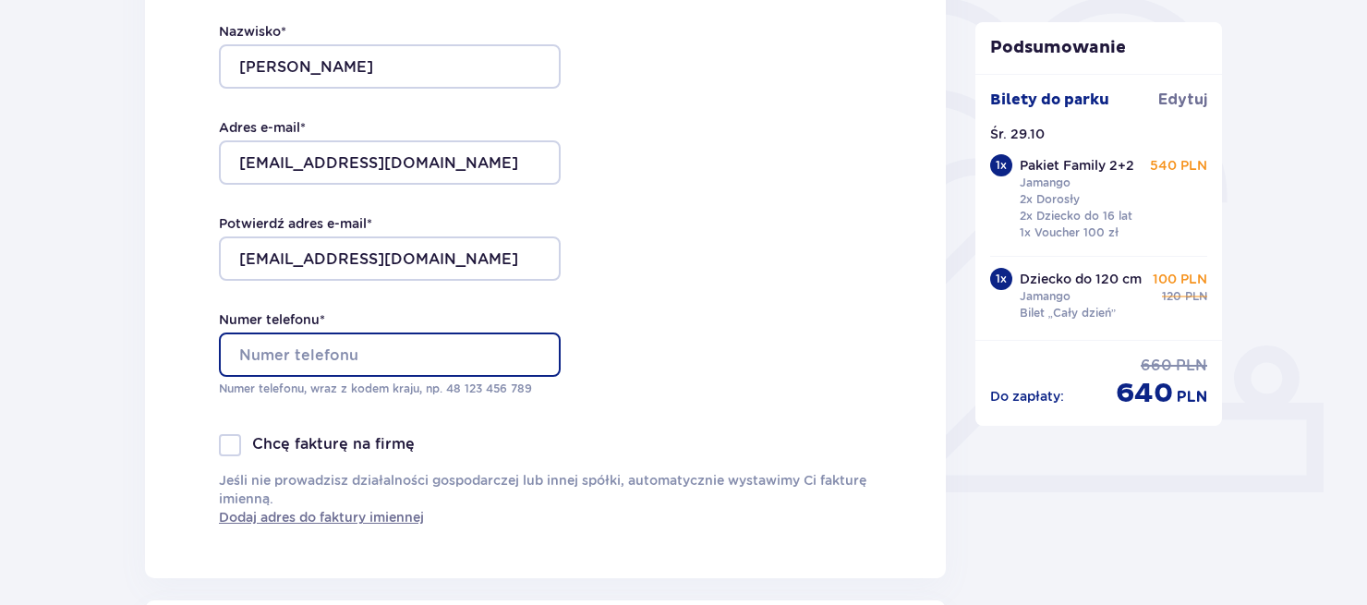
click at [353, 348] on input "Numer telefonu *" at bounding box center [390, 355] width 342 height 44
type input "669042750"
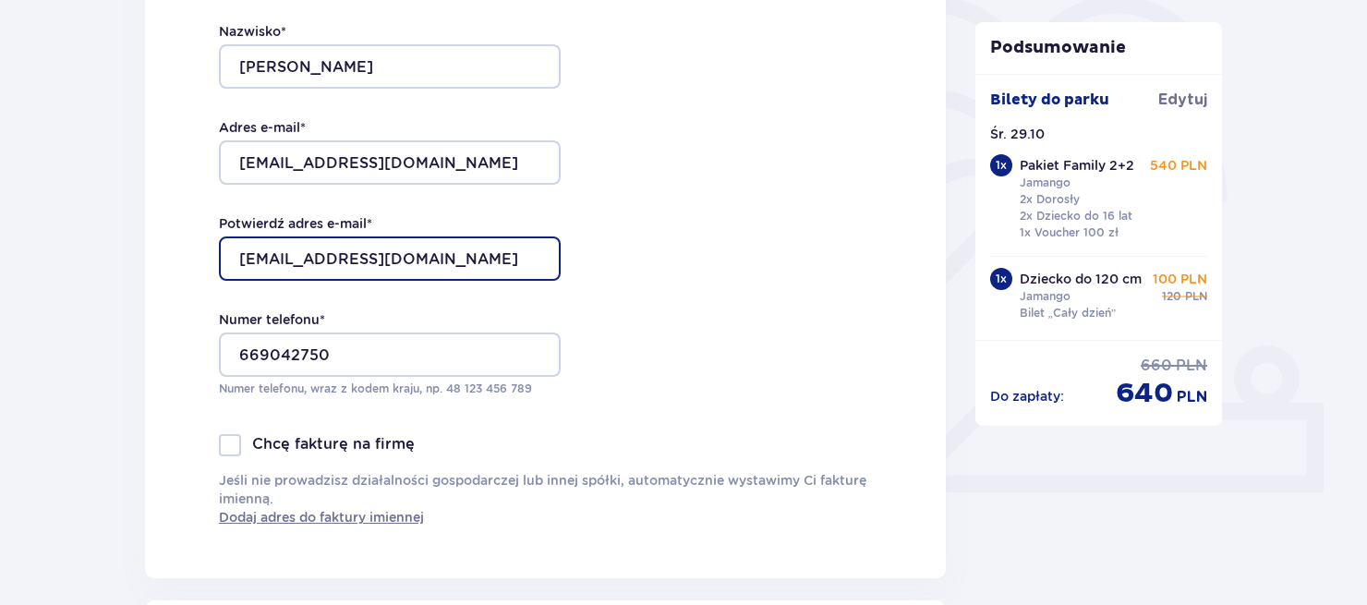
click at [370, 254] on input "[EMAIL_ADDRESS][DOMAIN_NAME]" at bounding box center [390, 259] width 342 height 44
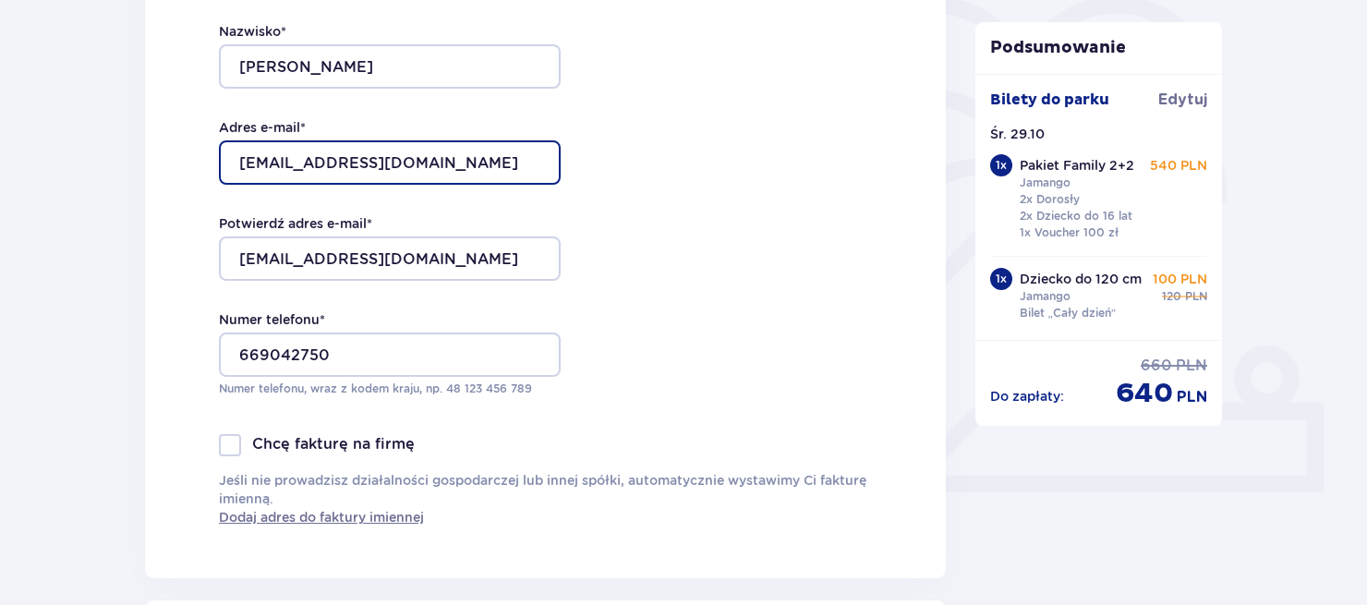
click at [375, 164] on input "[EMAIL_ADDRESS][DOMAIN_NAME]" at bounding box center [390, 162] width 342 height 44
type input "[EMAIL_ADDRESS][DOMAIN_NAME]"
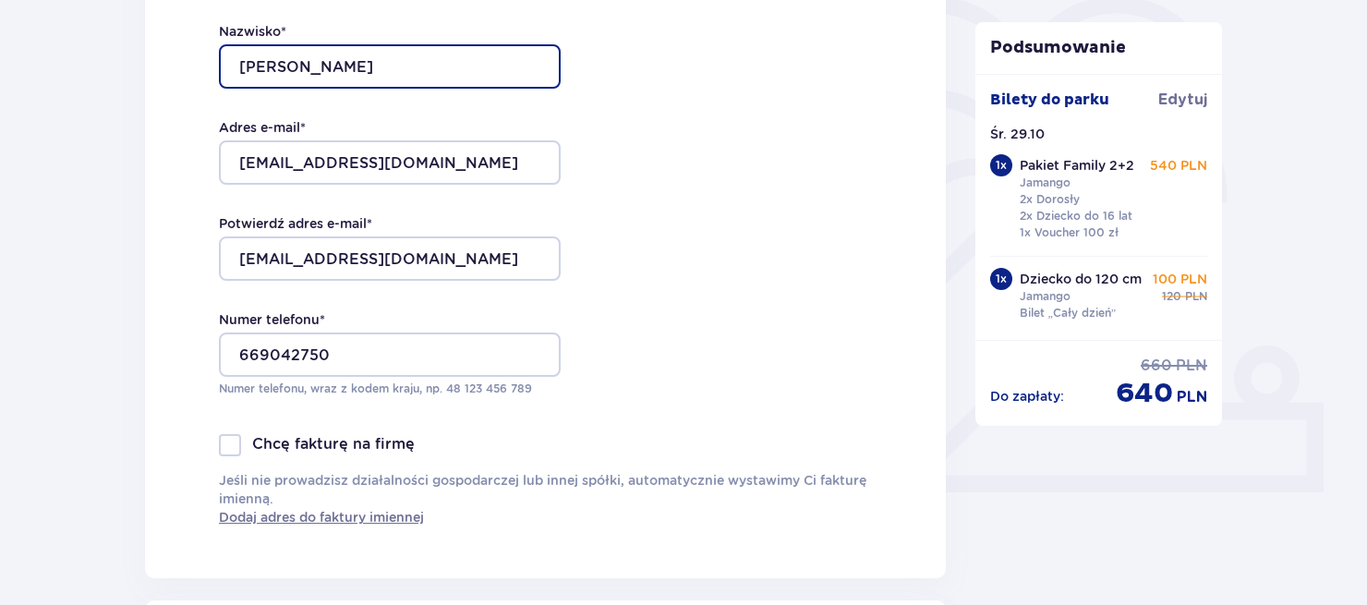
click at [368, 55] on input "Piotrowski" at bounding box center [390, 66] width 342 height 44
type input "Piotrowski"
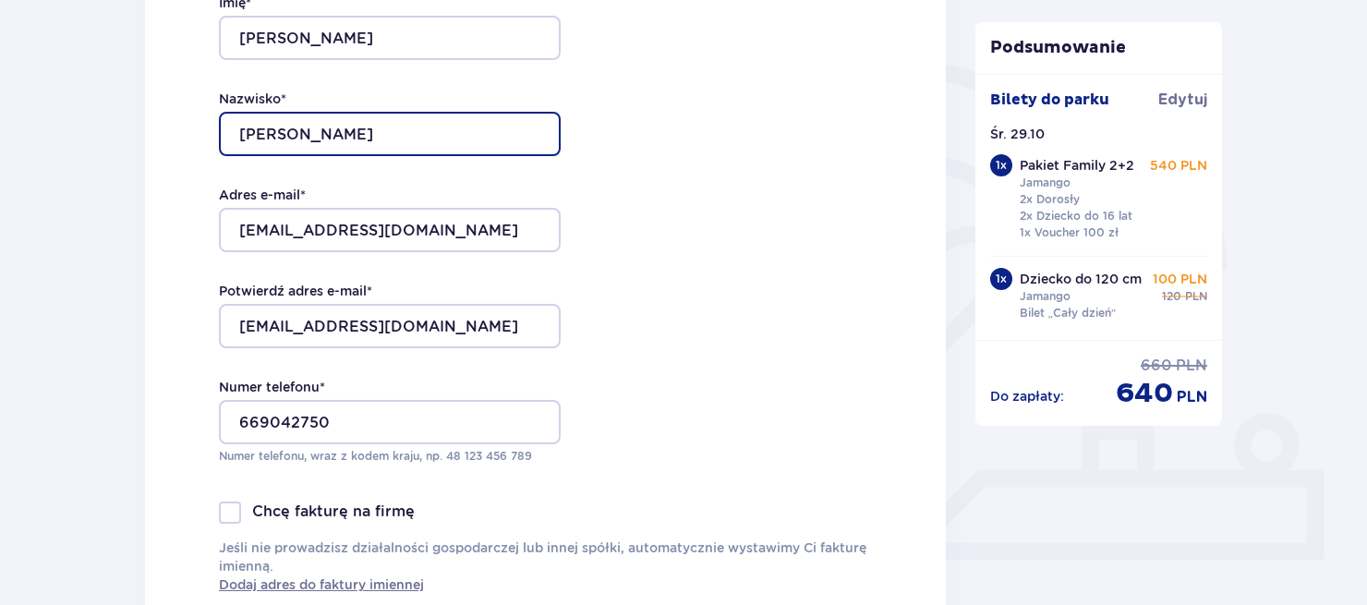
scroll to position [277, 0]
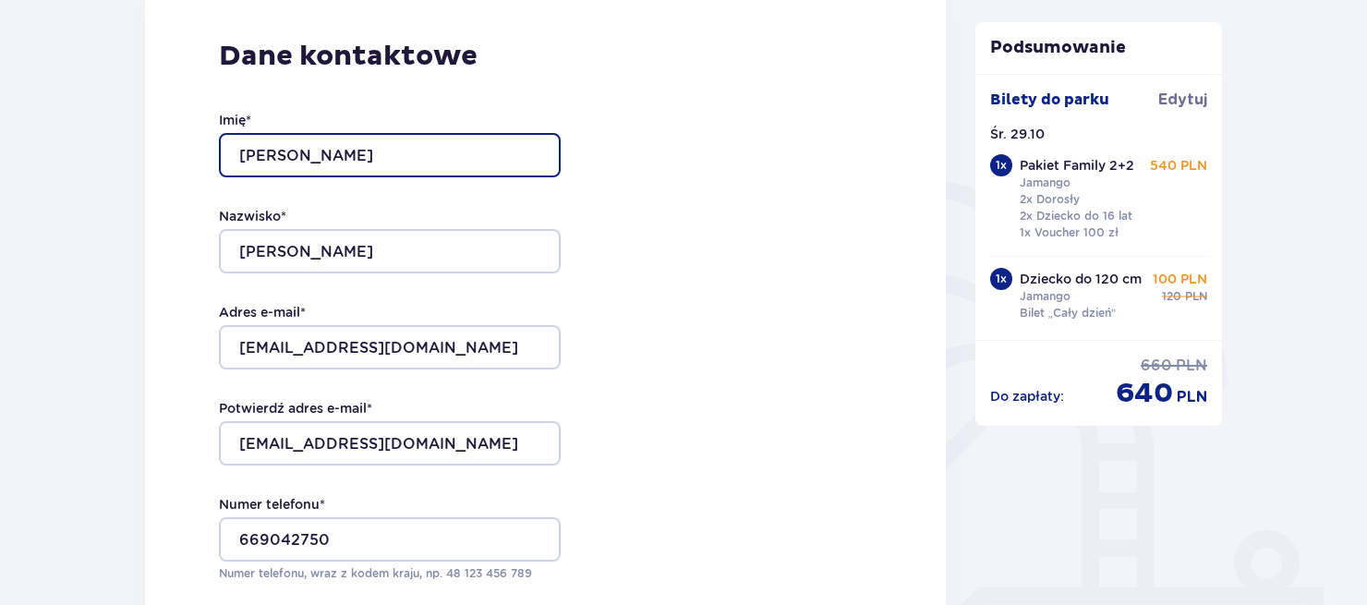
click at [334, 162] on input "Damian" at bounding box center [390, 155] width 342 height 44
type input "Damian"
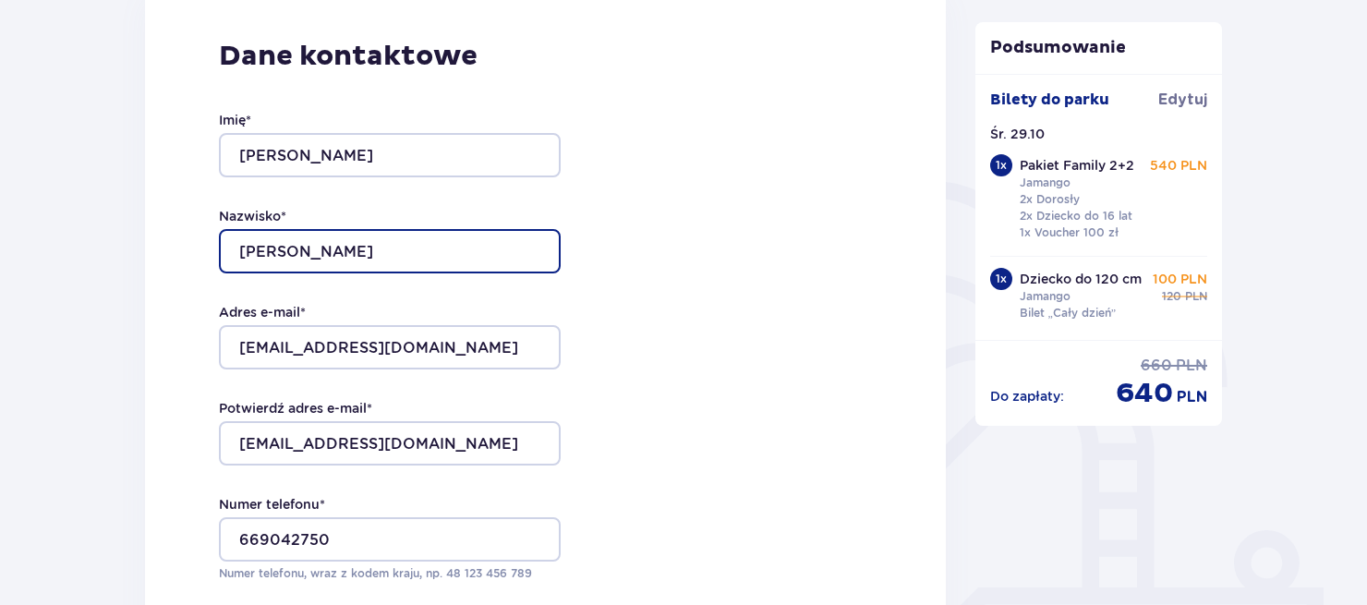
click at [482, 251] on input "Piotrowski" at bounding box center [390, 251] width 342 height 44
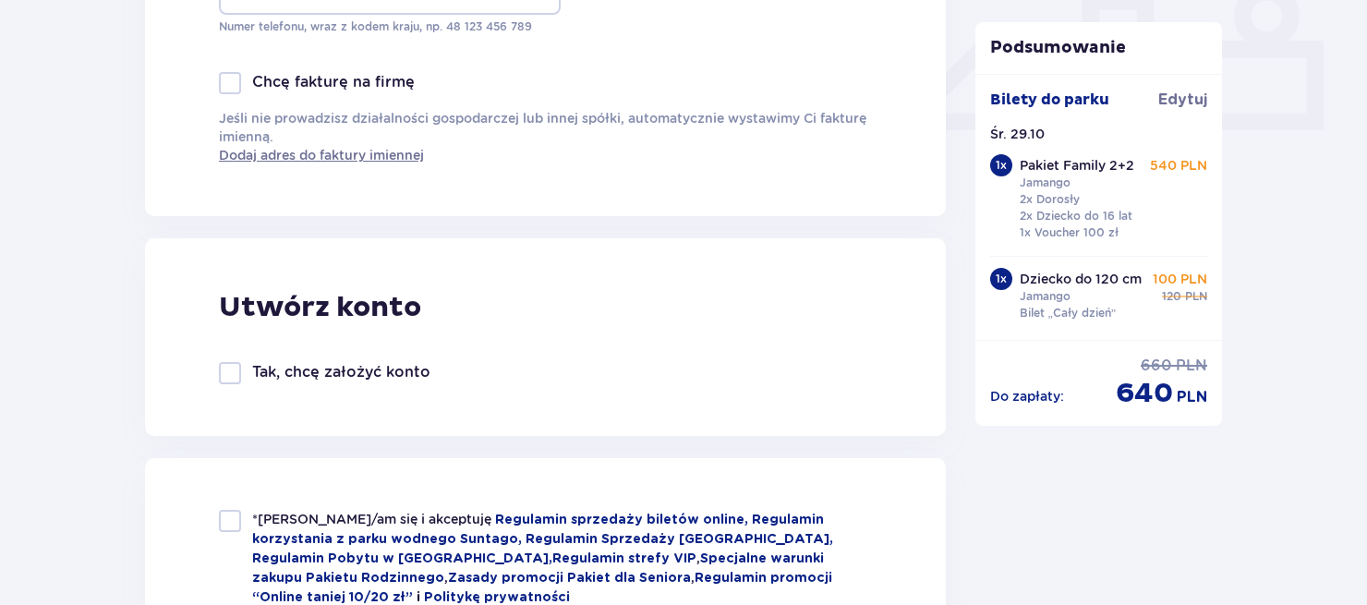
scroll to position [831, 0]
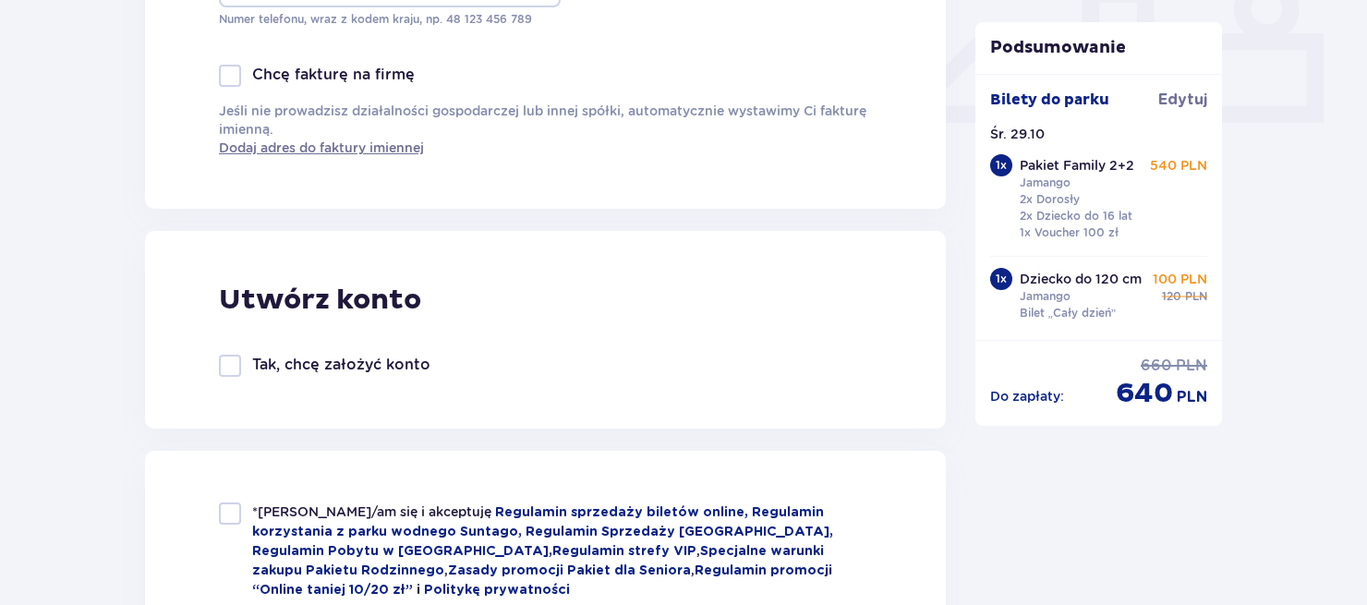
click at [230, 363] on div at bounding box center [230, 366] width 22 height 22
checkbox input "true"
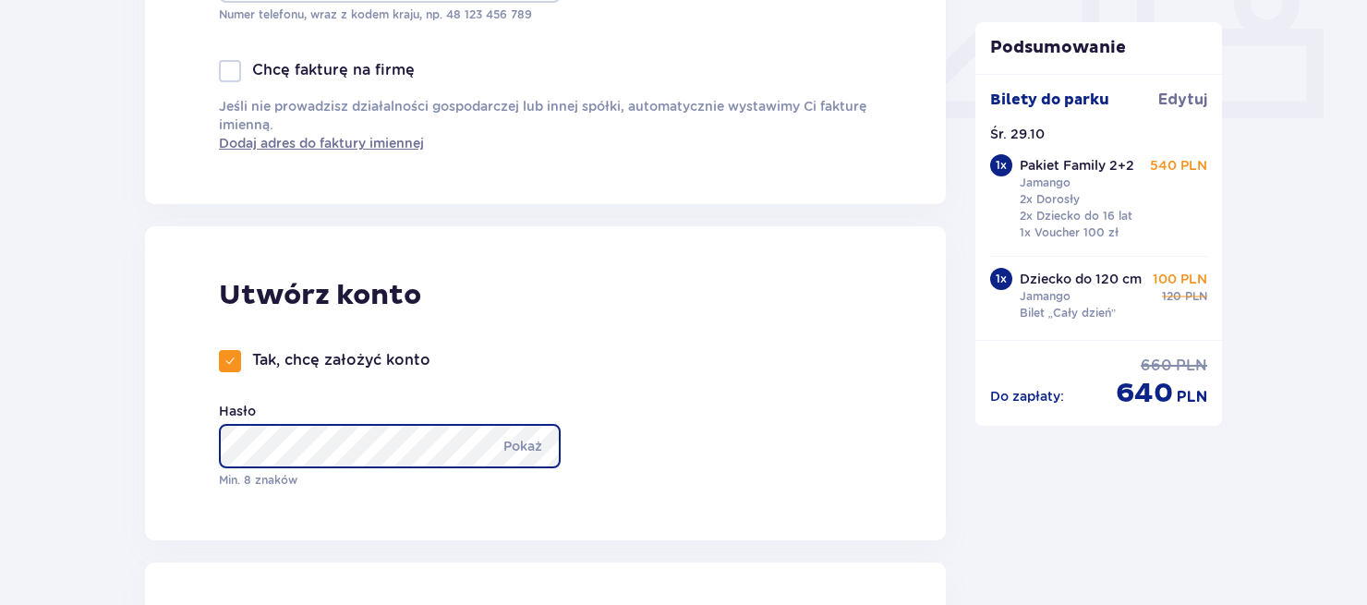
scroll to position [1016, 0]
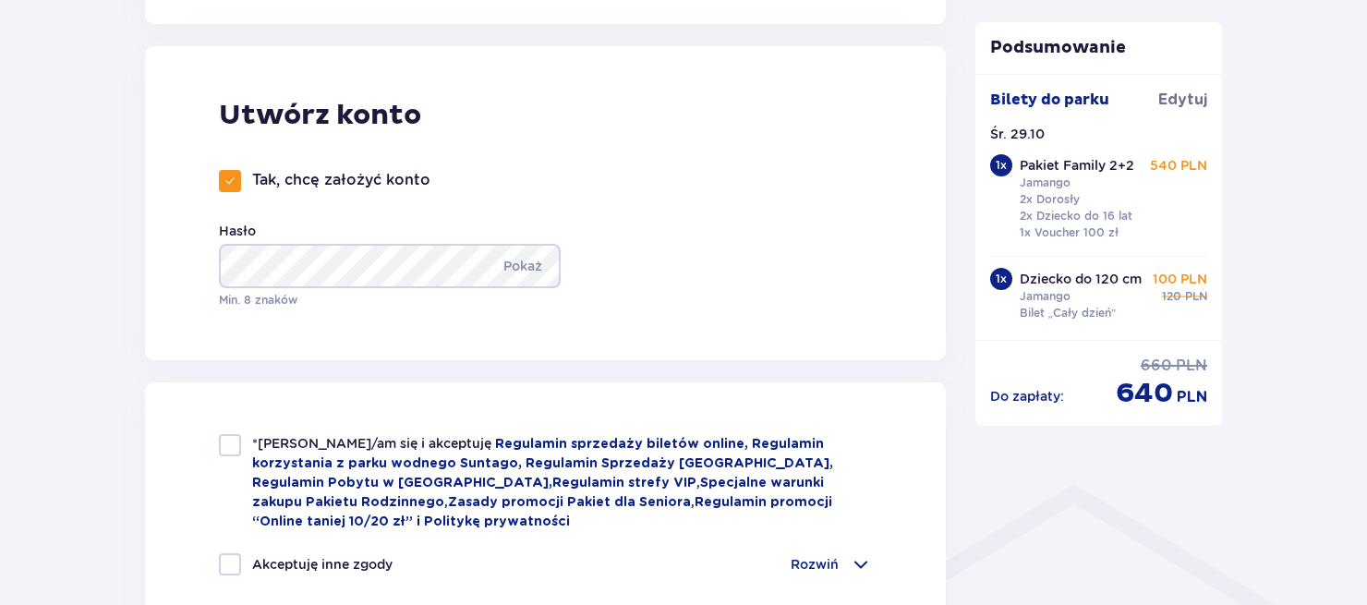
click at [237, 446] on div at bounding box center [230, 445] width 22 height 22
checkbox input "true"
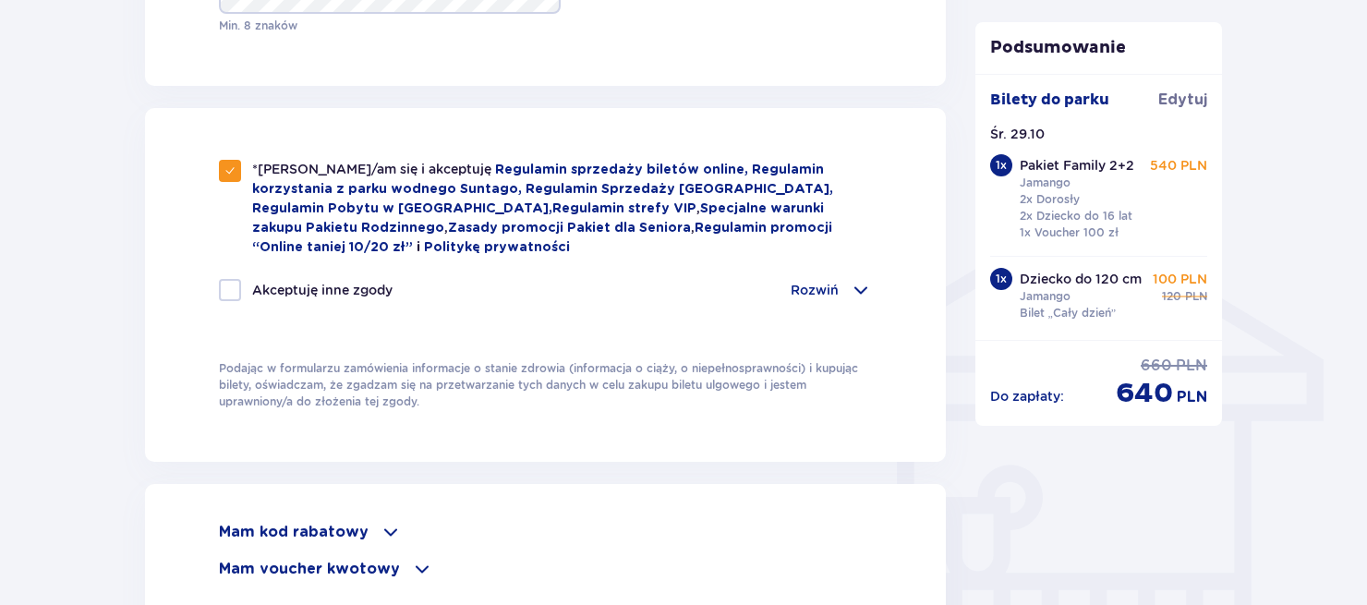
scroll to position [1293, 0]
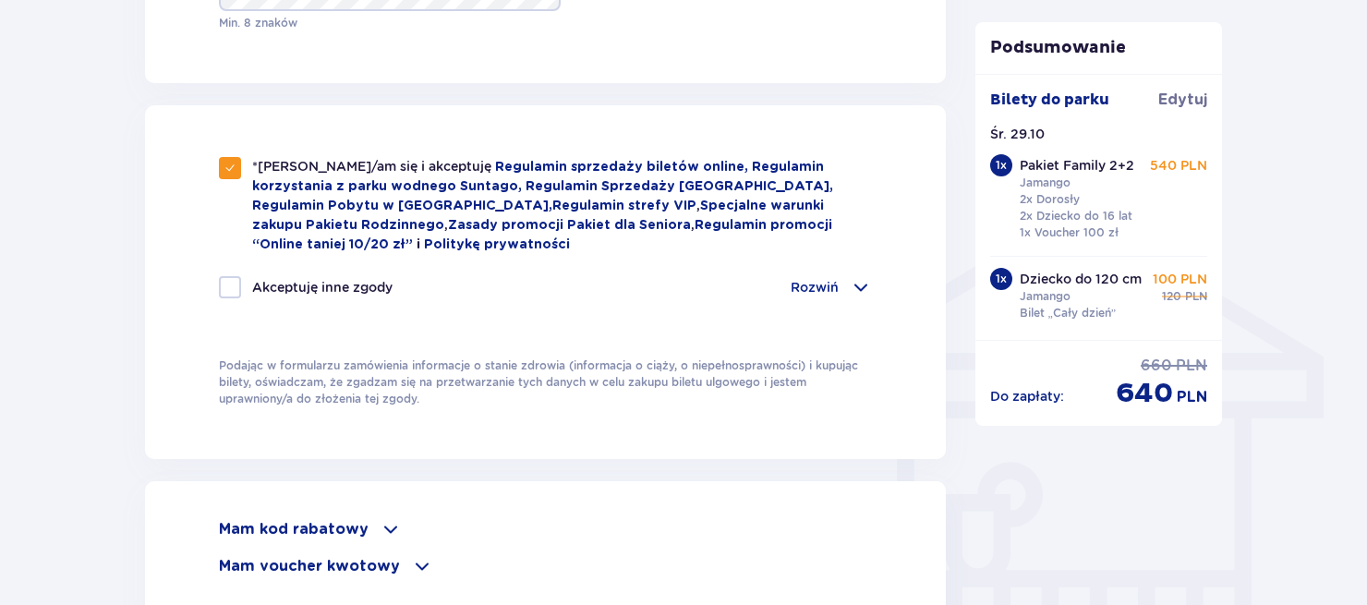
click at [864, 285] on span at bounding box center [861, 287] width 22 height 22
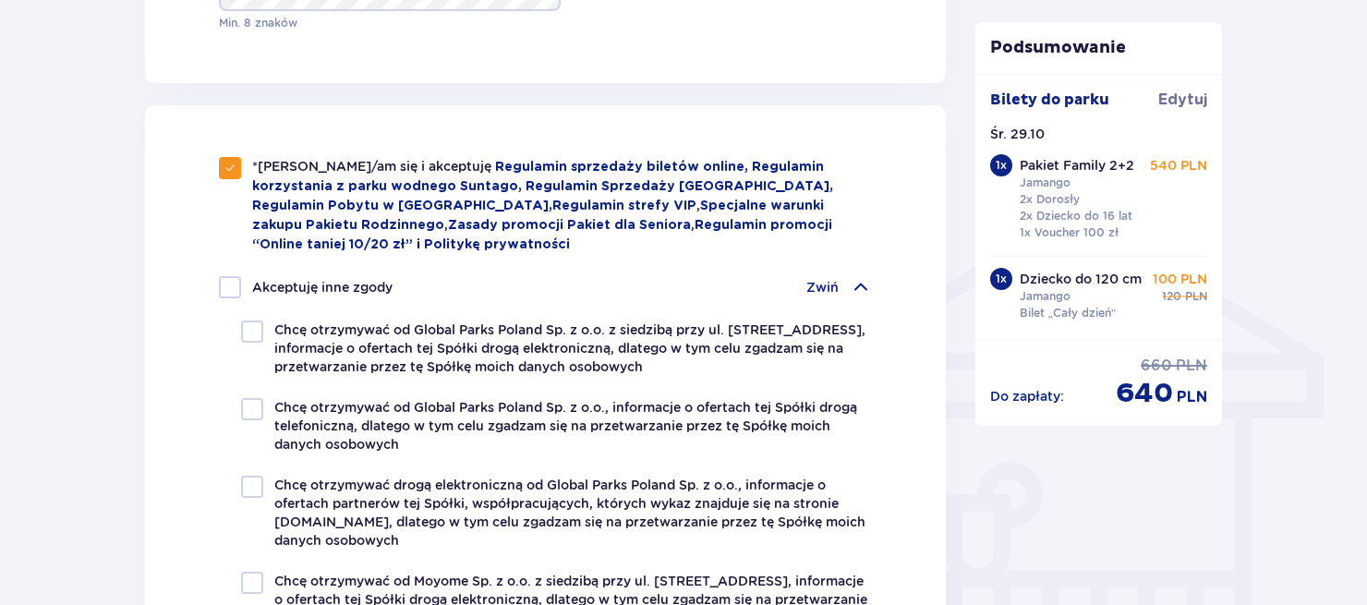
click at [864, 285] on span at bounding box center [861, 287] width 22 height 22
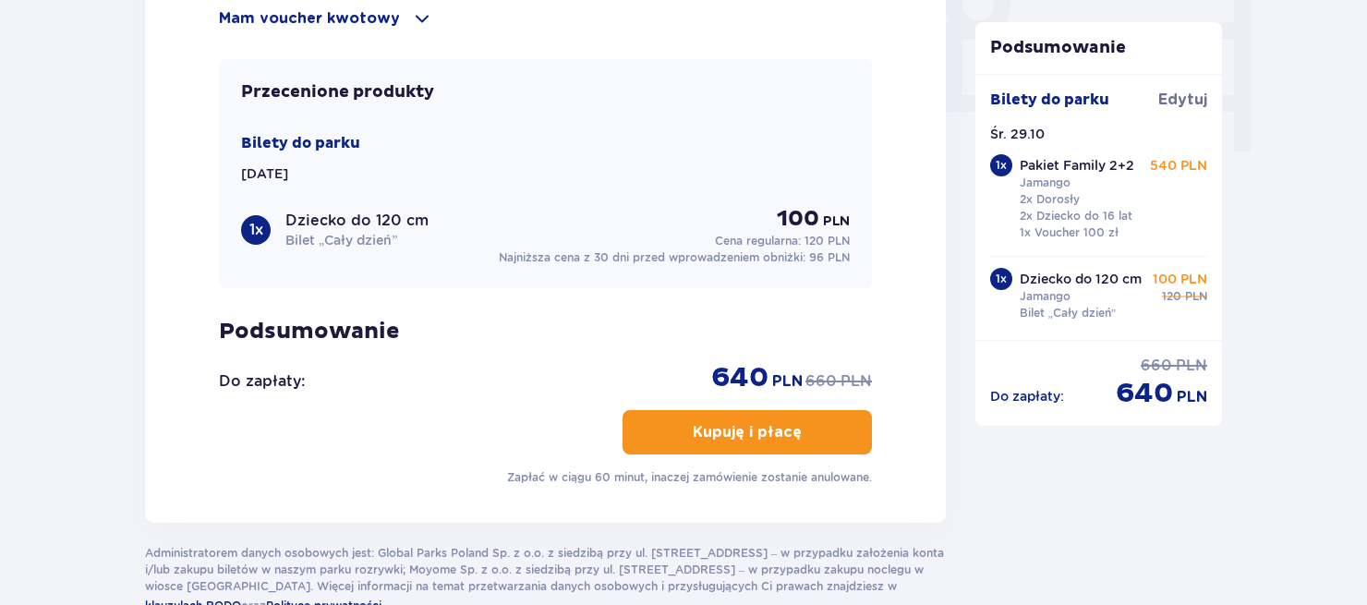
scroll to position [1848, 0]
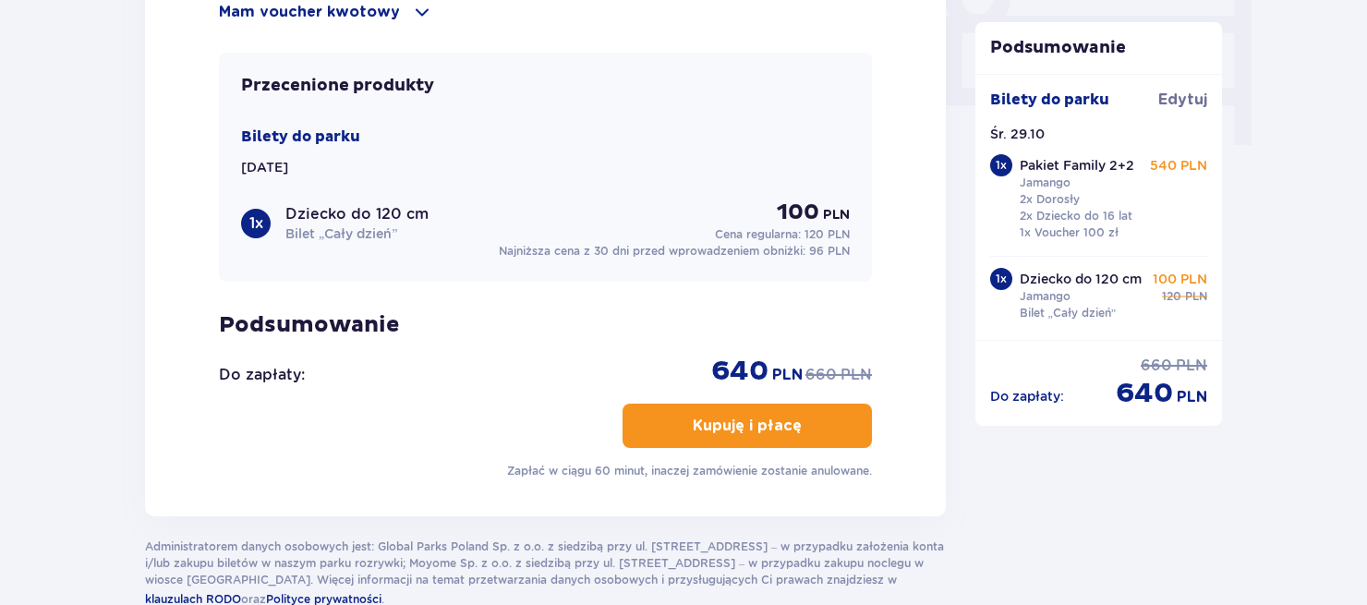
click at [743, 421] on p "Kupuję i płacę" at bounding box center [747, 426] width 109 height 20
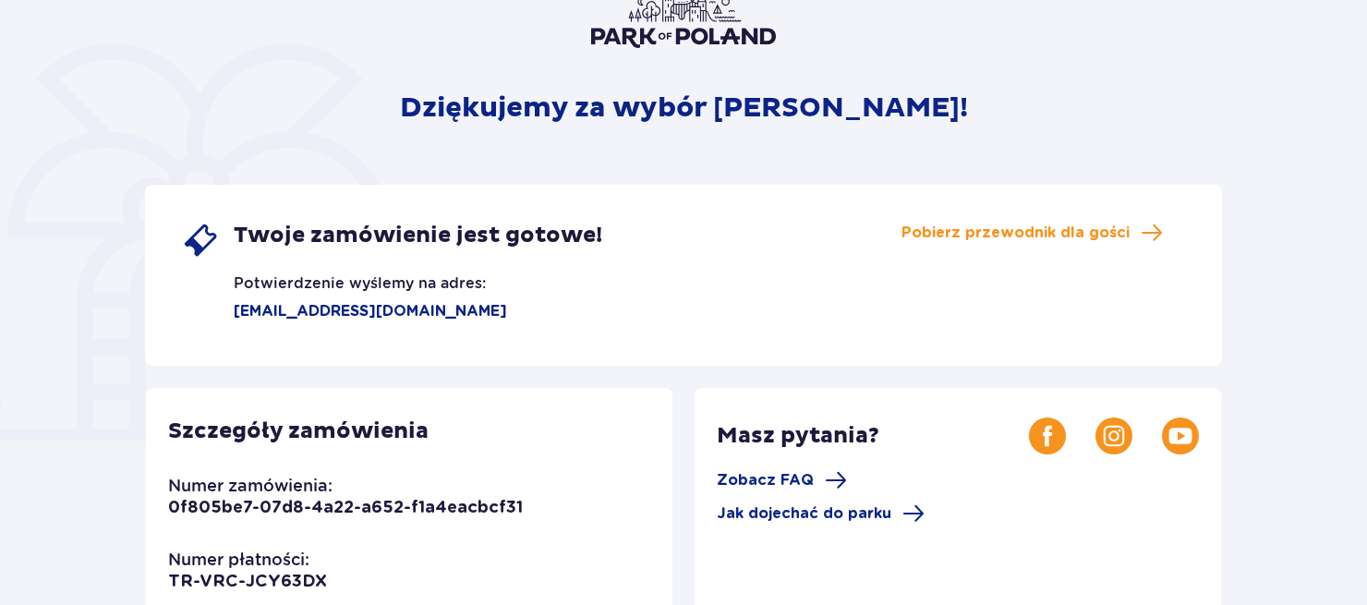
scroll to position [92, 0]
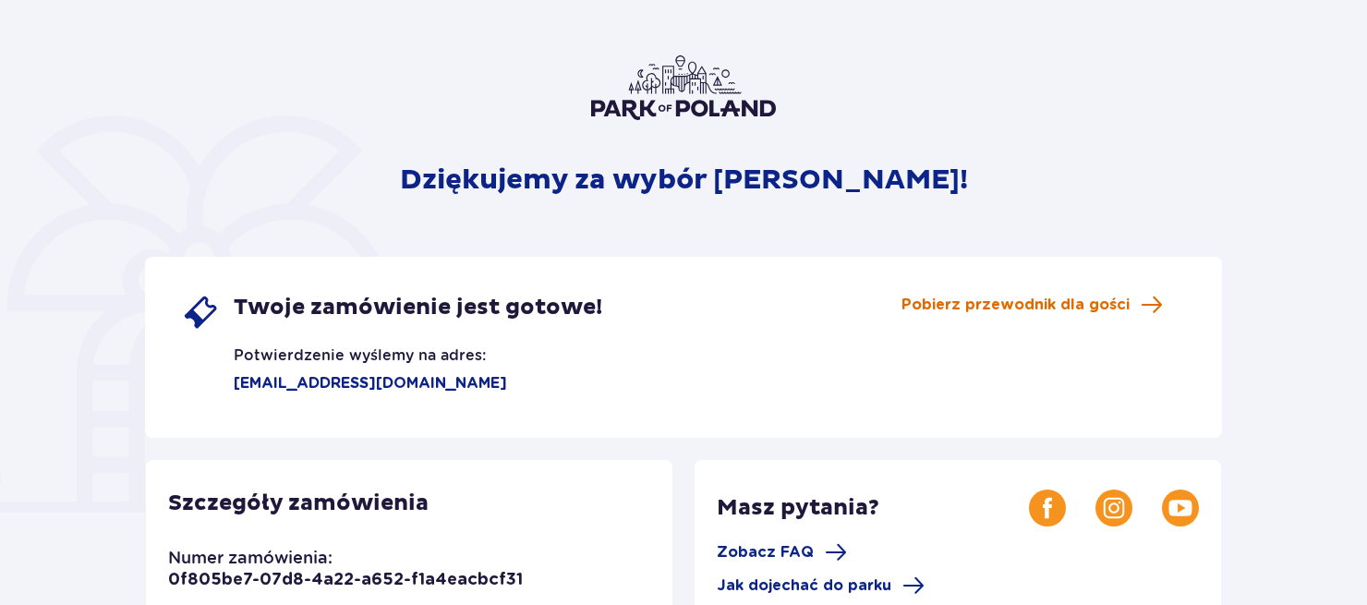
click at [970, 302] on span "Pobierz przewodnik dla gości" at bounding box center [1016, 305] width 228 height 20
